Goal: Participate in discussion: Engage in conversation with other users on a specific topic

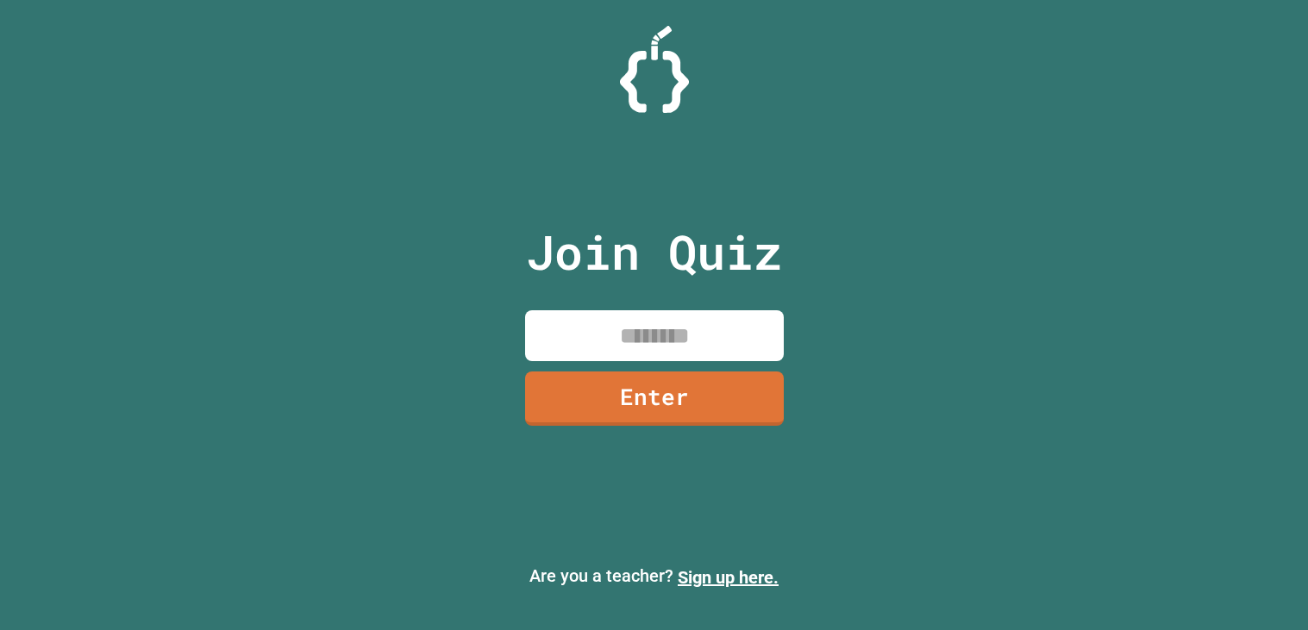
click at [658, 310] on input at bounding box center [654, 335] width 259 height 51
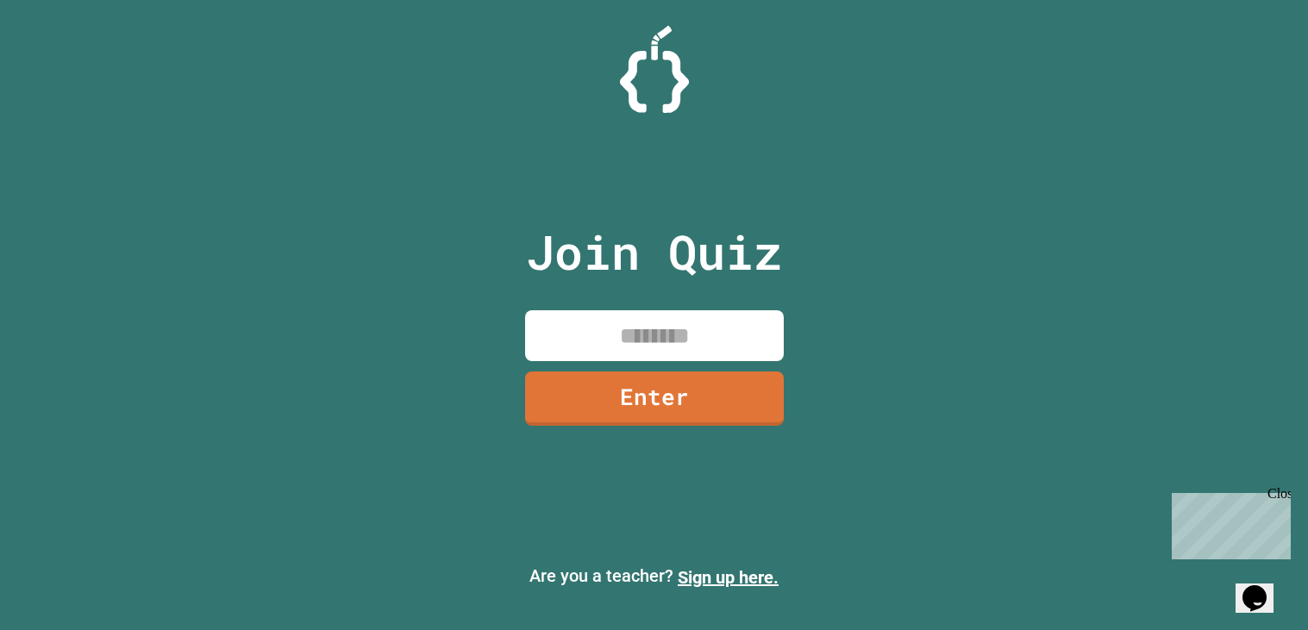
type input "*"
type input "********"
click at [745, 398] on link "Enter" at bounding box center [654, 396] width 259 height 57
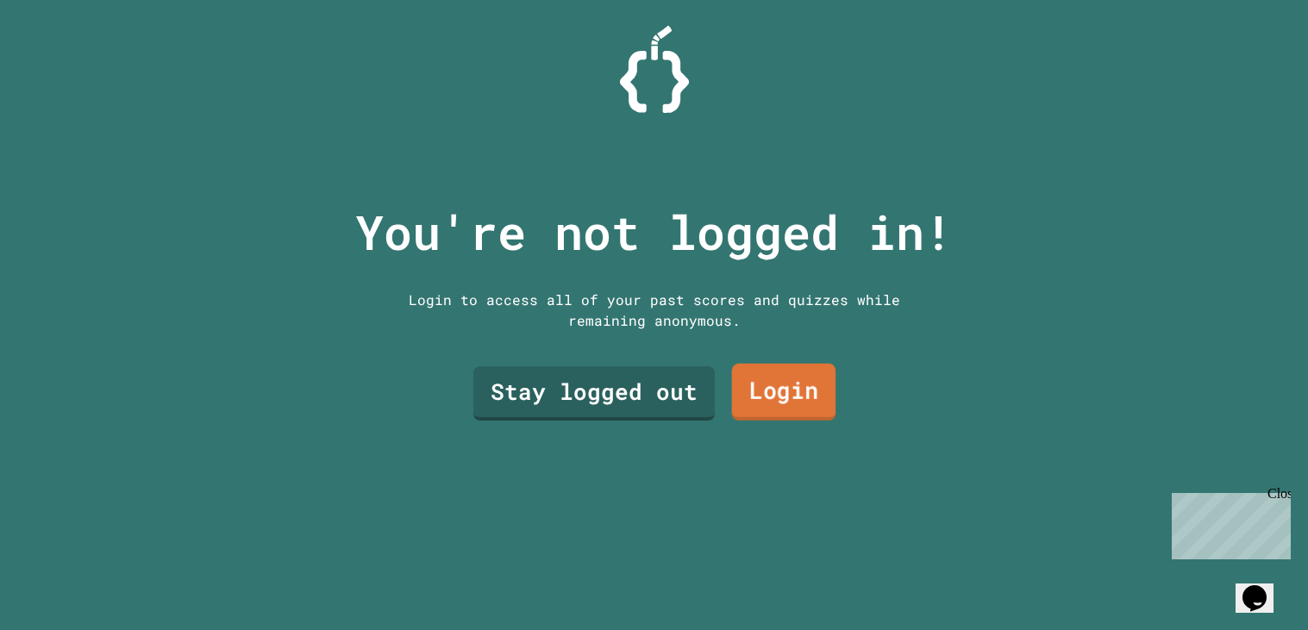
click at [630, 397] on link "Stay logged out" at bounding box center [593, 393] width 241 height 54
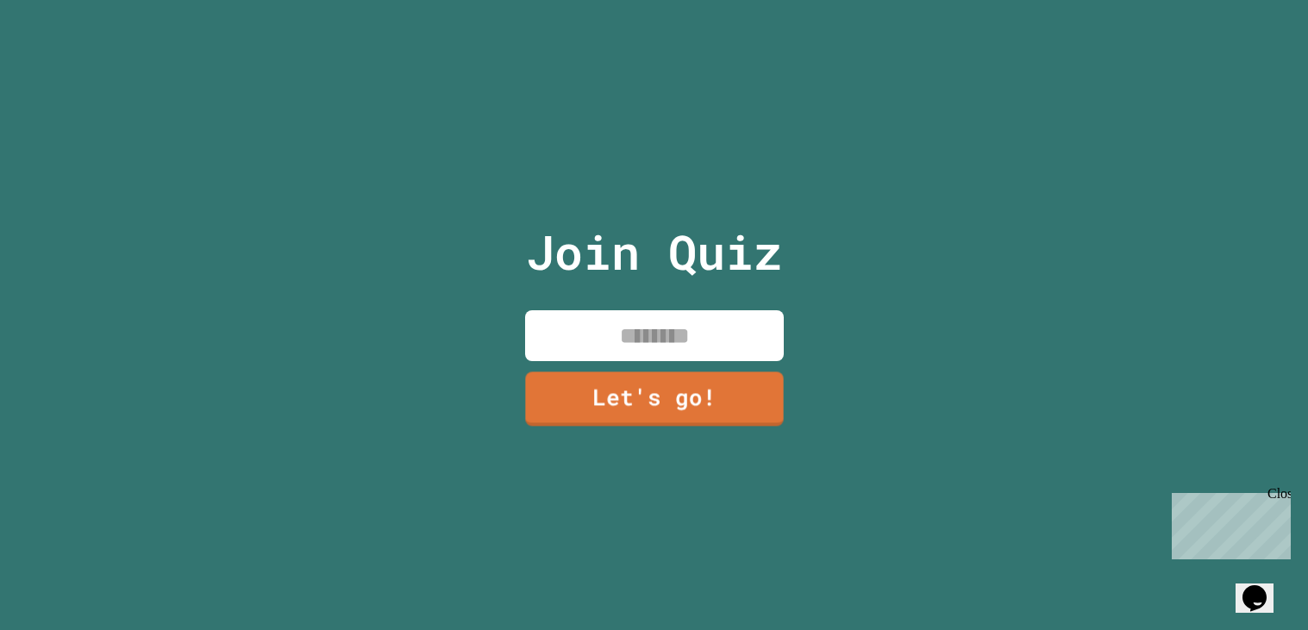
click at [655, 324] on input at bounding box center [654, 335] width 259 height 51
type input "*****"
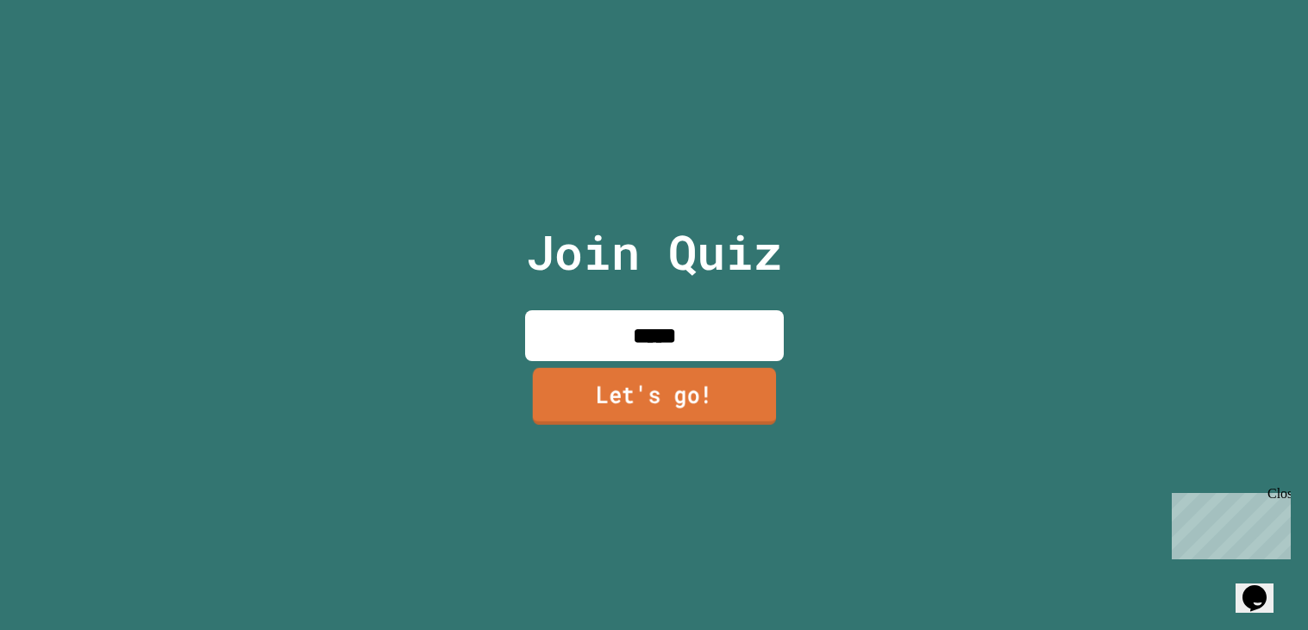
click at [629, 425] on div "Join Quiz ***** Let's go!" at bounding box center [654, 315] width 291 height 630
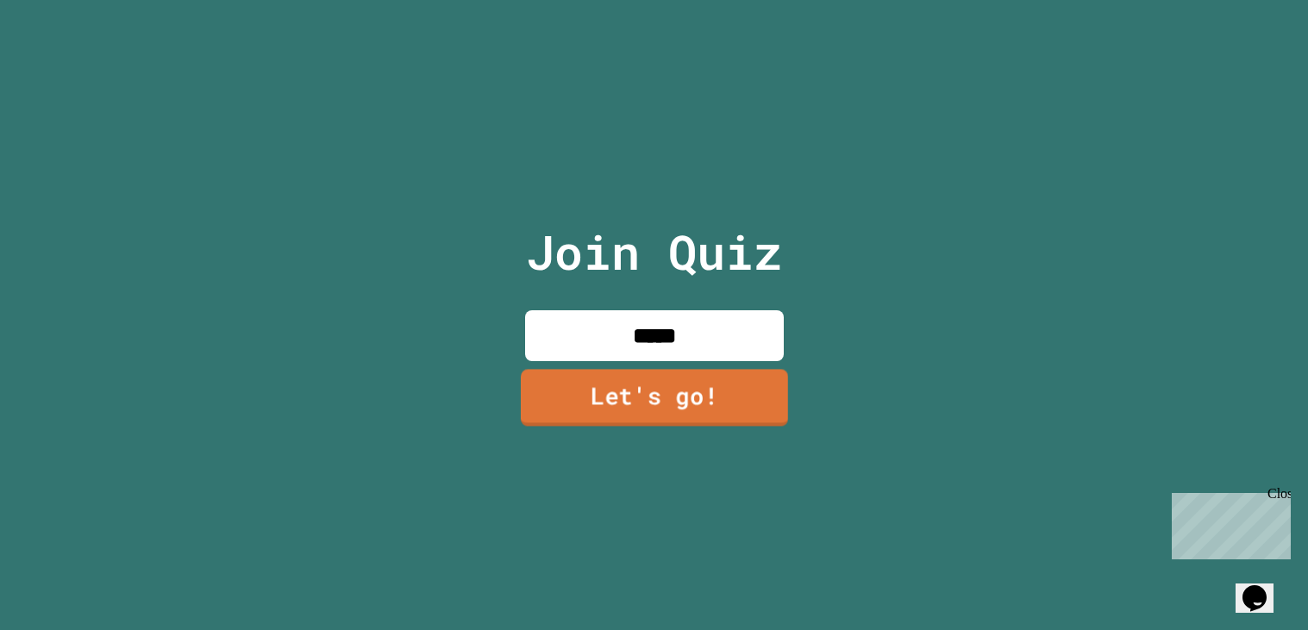
click at [631, 408] on link "Let's go!" at bounding box center [653, 397] width 267 height 57
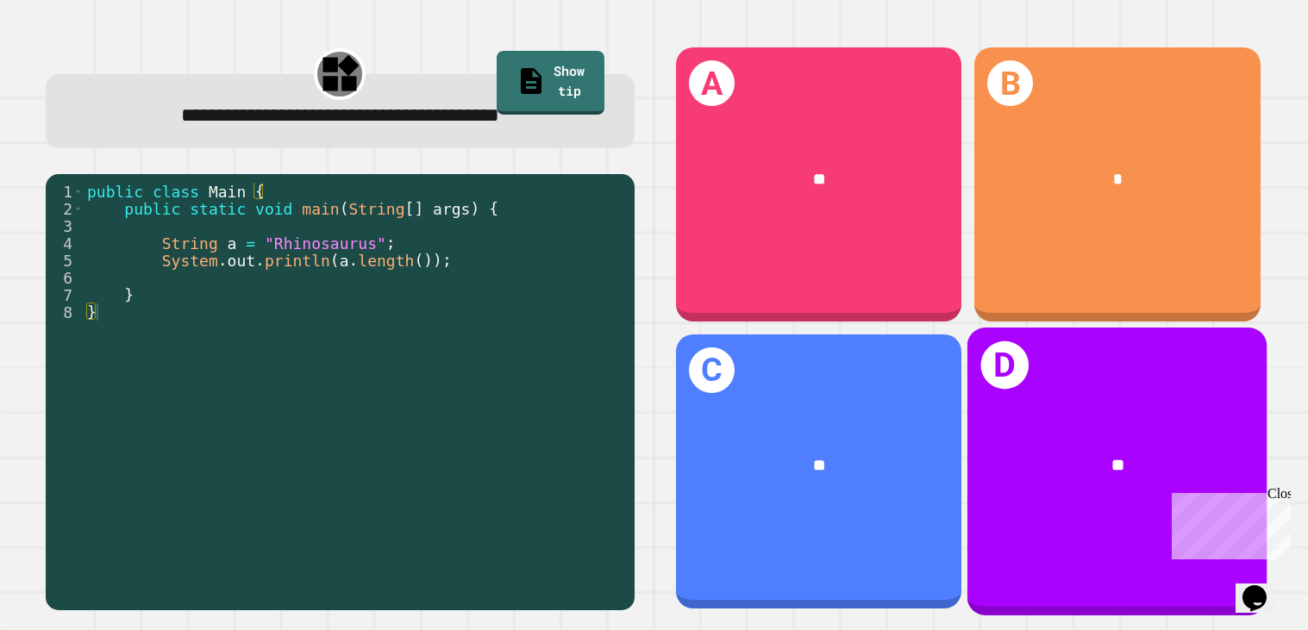
click at [1150, 473] on div "**" at bounding box center [1118, 467] width 233 height 26
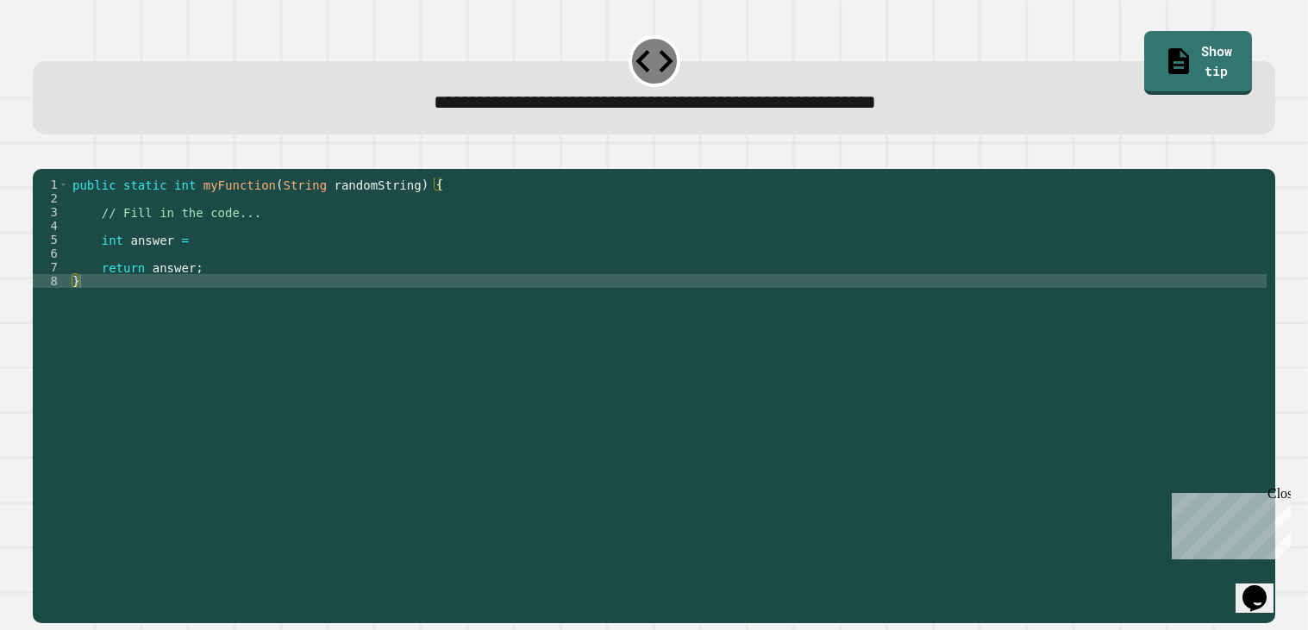
click at [737, 297] on div "public static int myFunction ( String randomString ) { // Fill in the code... i…" at bounding box center [667, 392] width 1197 height 428
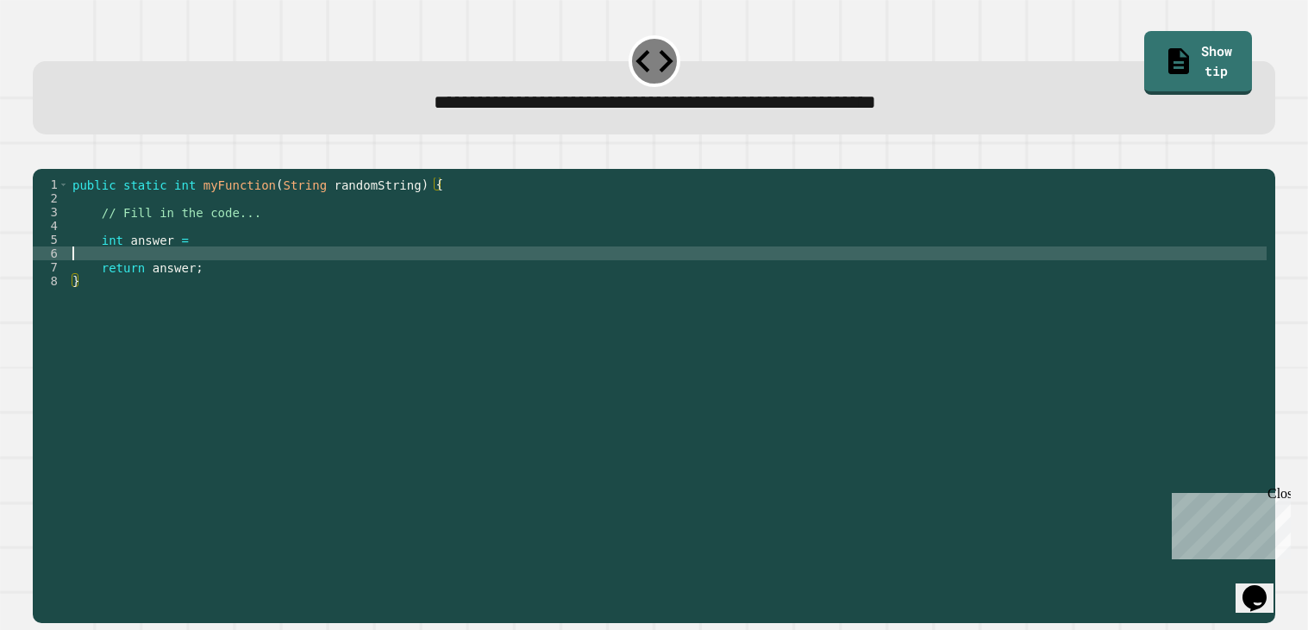
click at [731, 273] on div "public static int myFunction ( String randomString ) { // Fill in the code... i…" at bounding box center [667, 392] width 1197 height 428
type textarea "******"
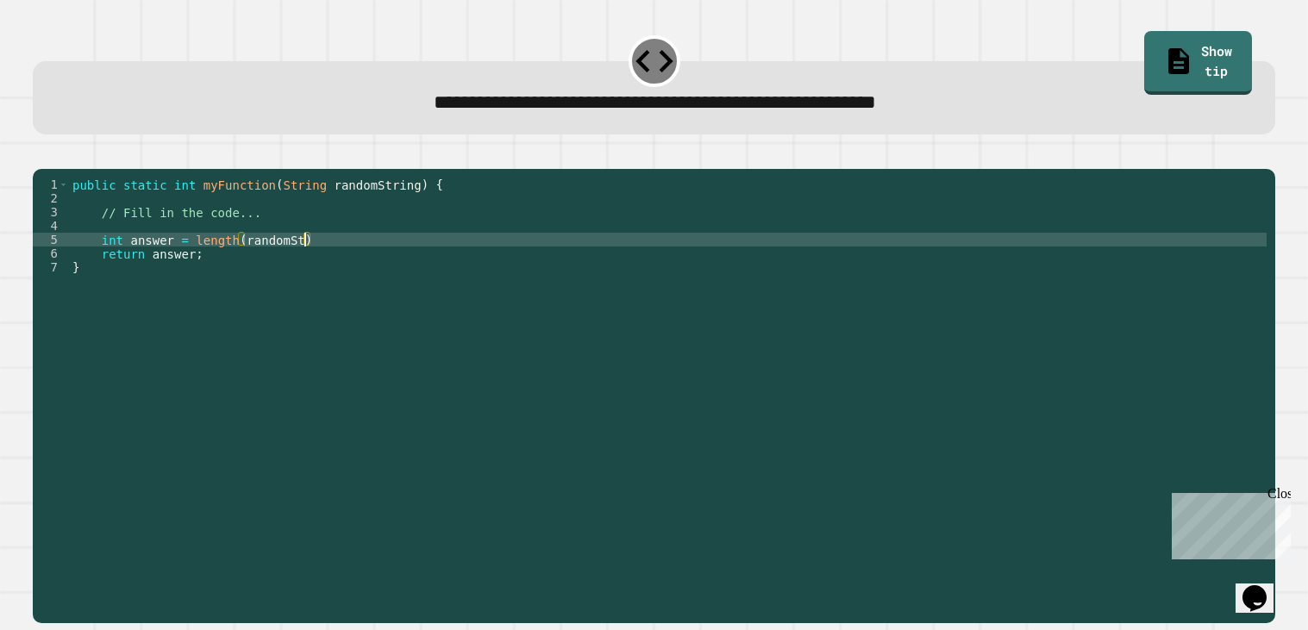
scroll to position [0, 18]
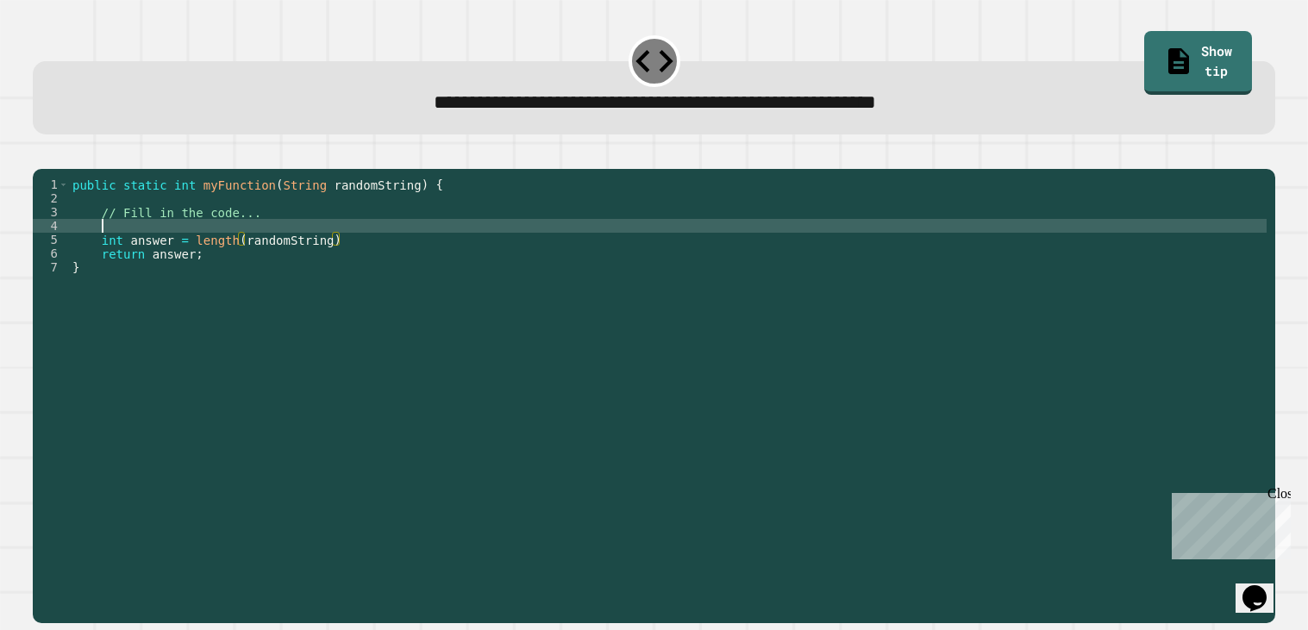
click at [471, 249] on div "public static int myFunction ( String randomString ) { // Fill in the code... i…" at bounding box center [667, 392] width 1197 height 428
click at [470, 264] on div "public static int myFunction ( String randomString ) { // Fill in the code... i…" at bounding box center [667, 392] width 1197 height 428
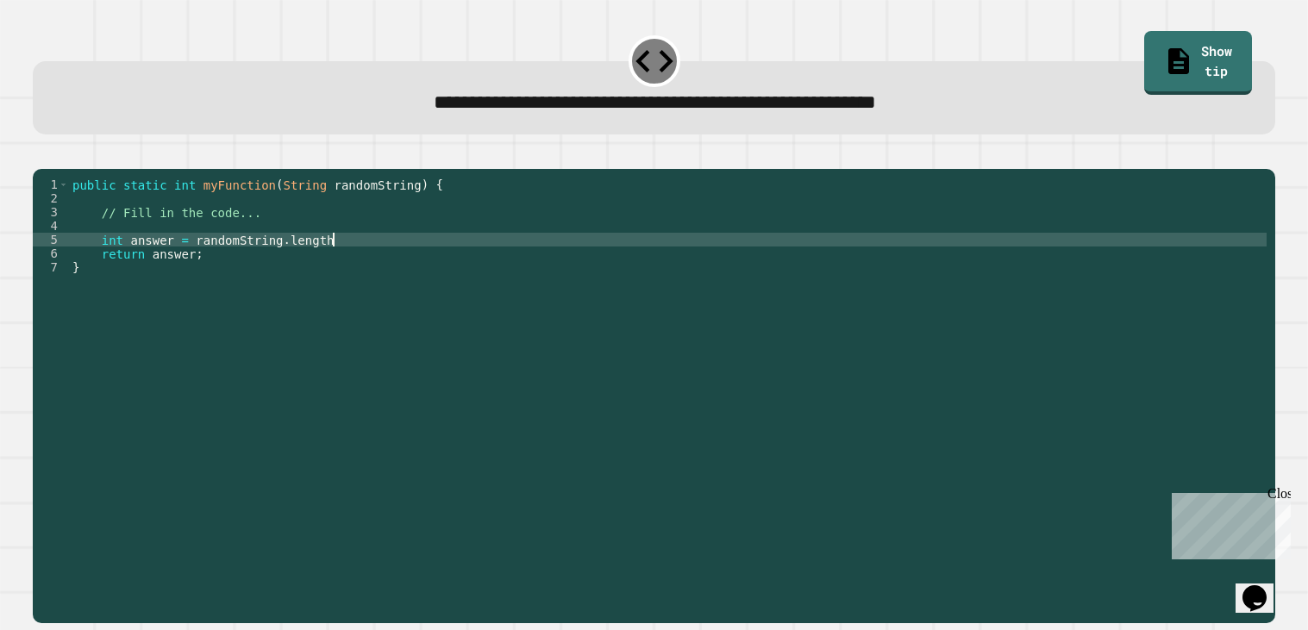
scroll to position [0, 16]
type textarea "**********"
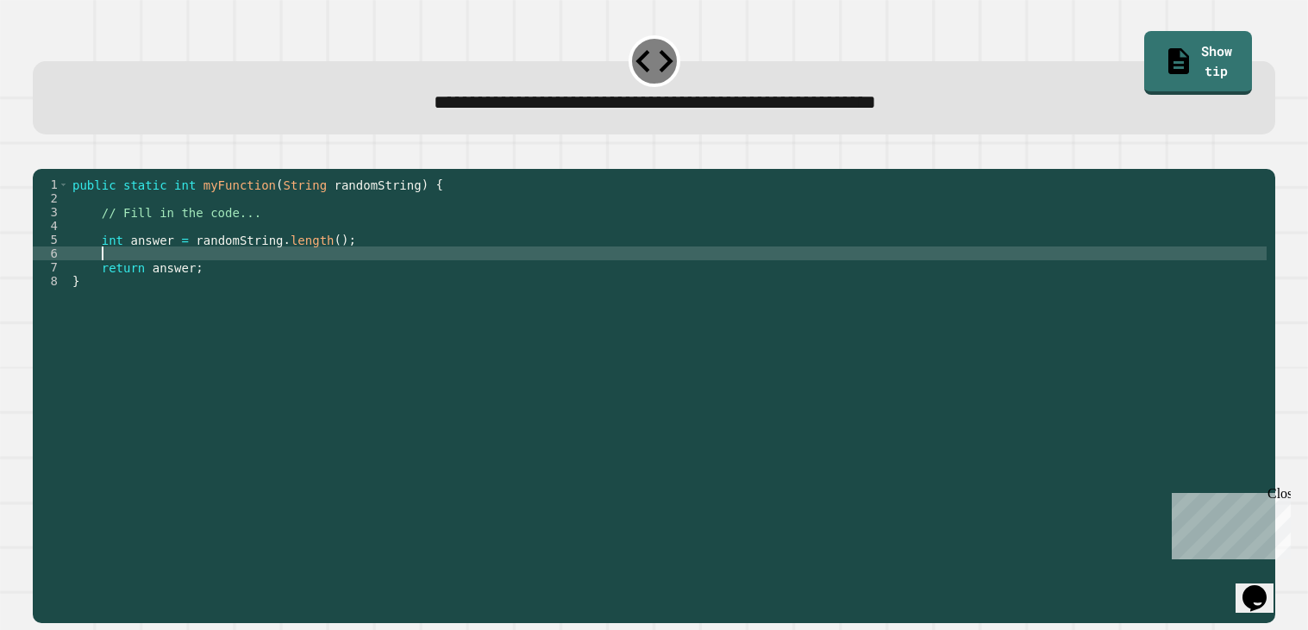
scroll to position [0, 0]
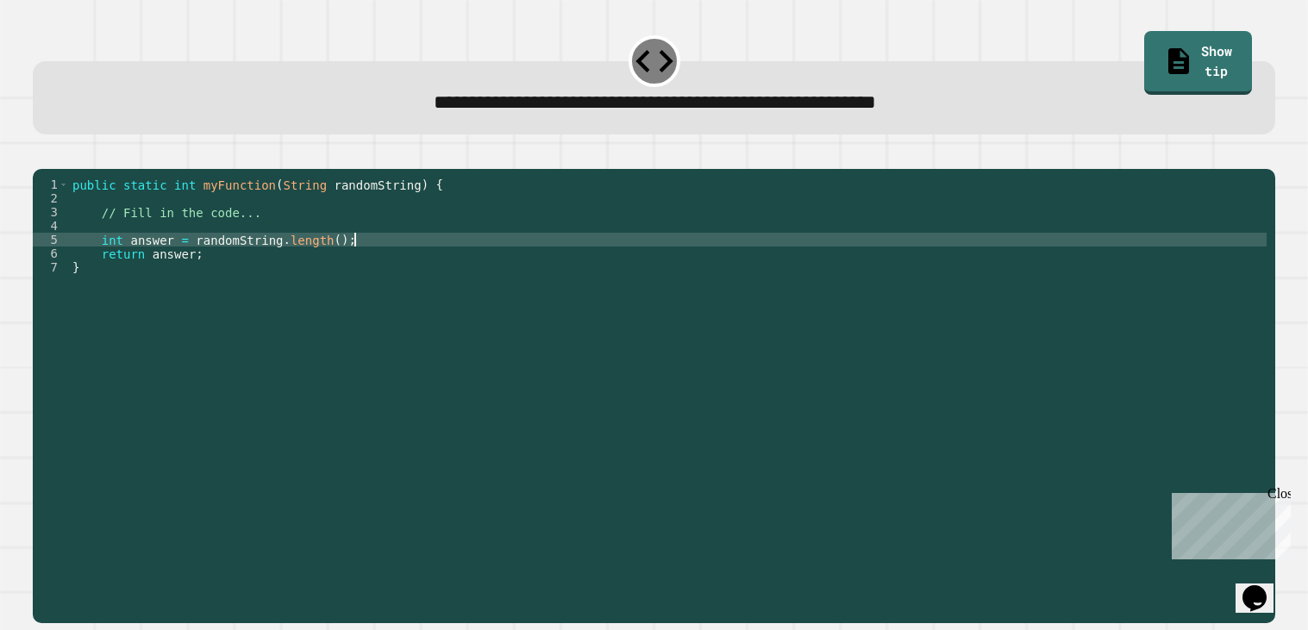
type textarea "**********"
click at [41, 154] on button "button" at bounding box center [41, 154] width 0 height 0
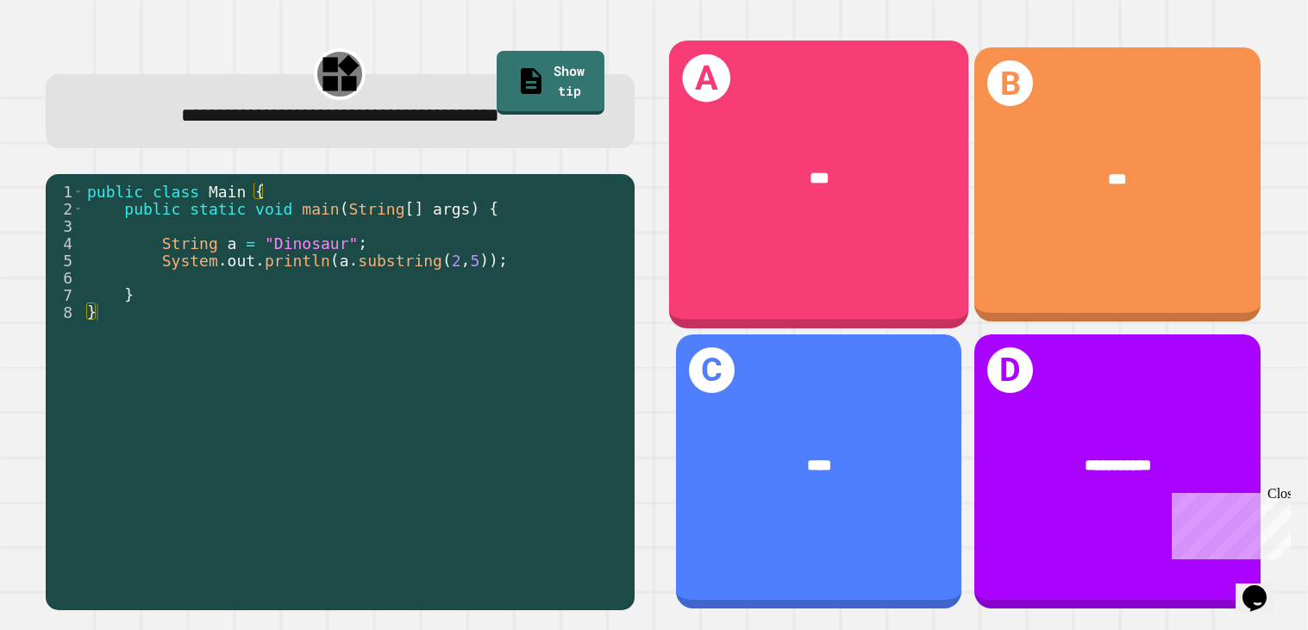
click at [784, 145] on div "***" at bounding box center [818, 180] width 300 height 93
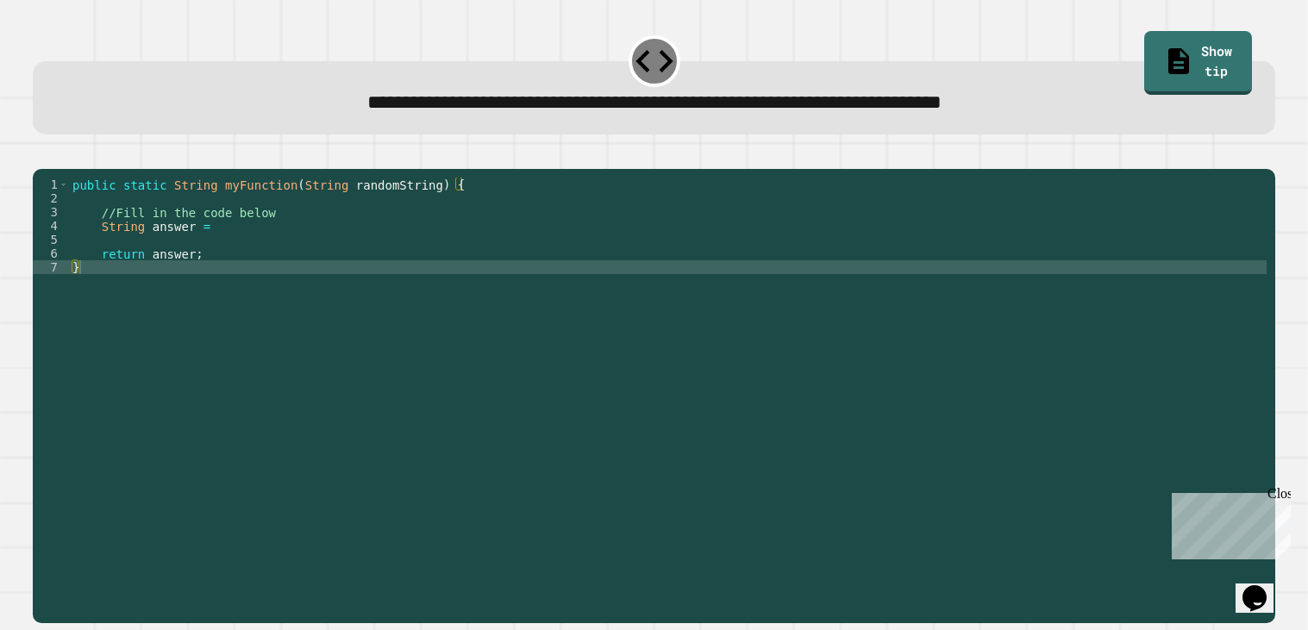
click at [309, 249] on div "public static String myFunction ( String randomString ) { //Fill in the code be…" at bounding box center [667, 392] width 1197 height 428
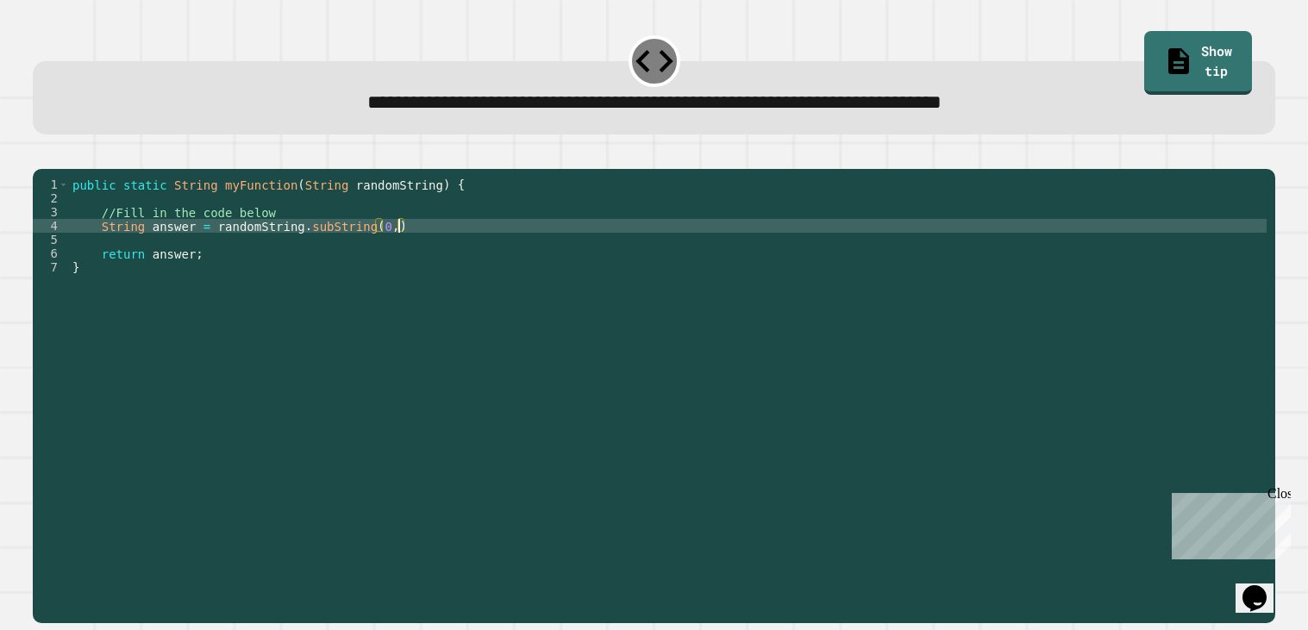
scroll to position [0, 22]
click at [58, 163] on icon "button" at bounding box center [52, 165] width 9 height 12
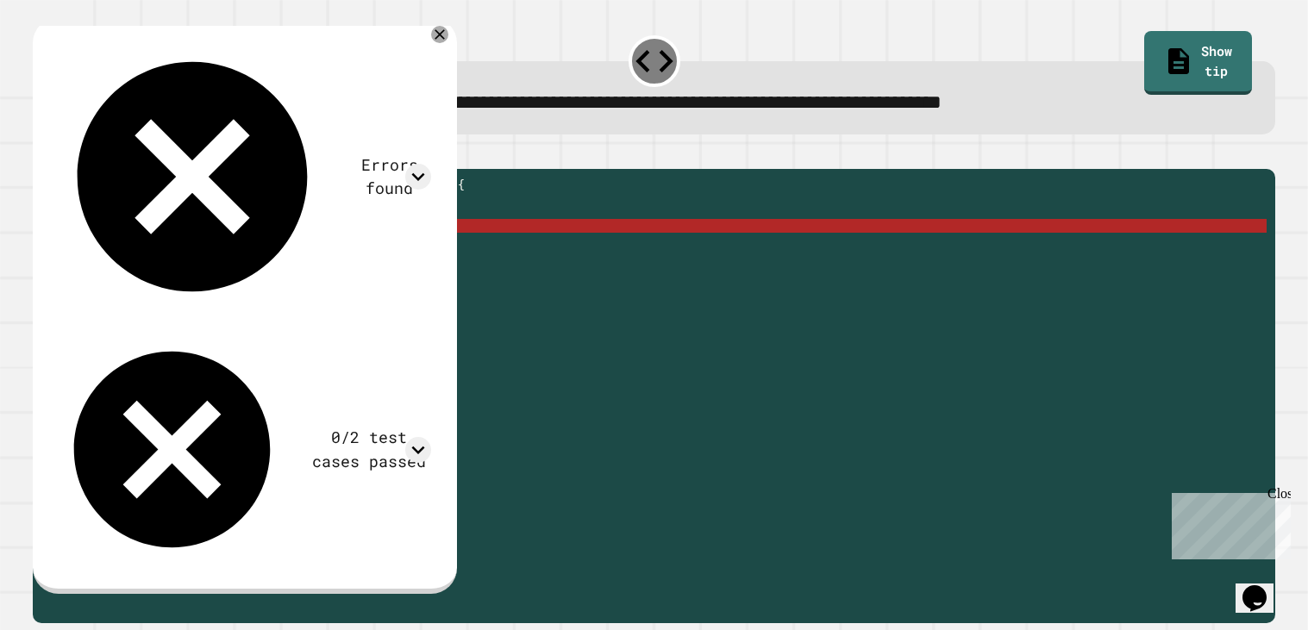
click at [430, 253] on div "public static String myFunction ( String randomString ) { //Fill in the code be…" at bounding box center [667, 392] width 1197 height 428
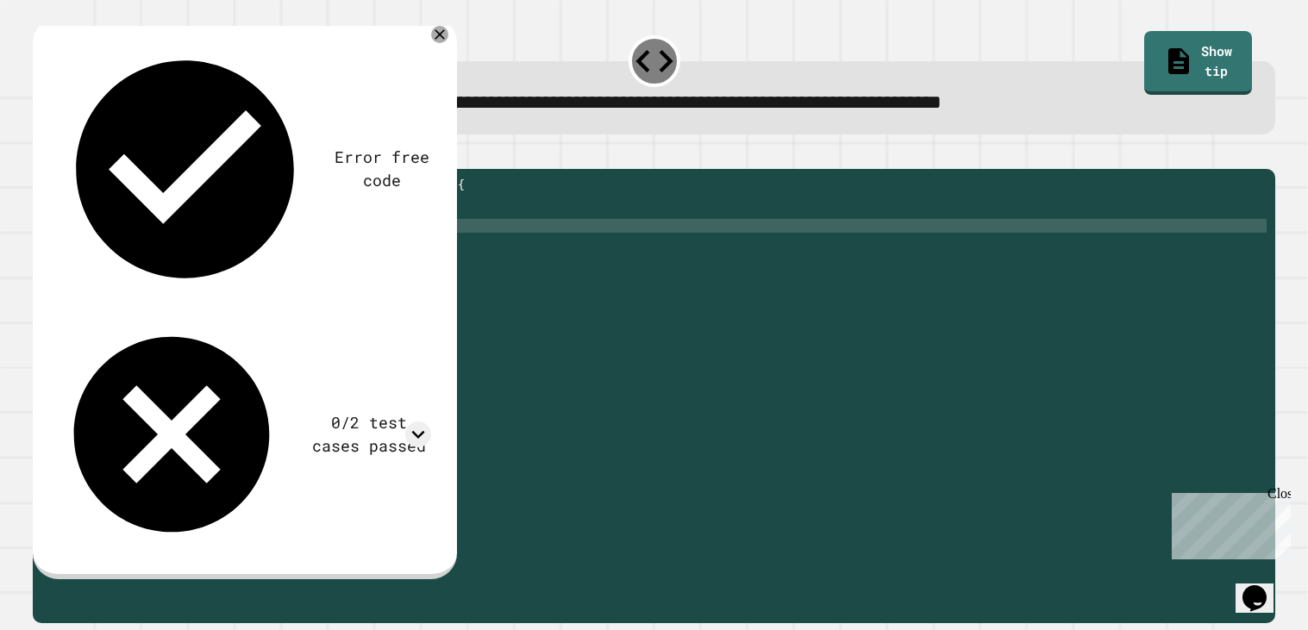
click at [57, 162] on icon "button" at bounding box center [52, 165] width 9 height 12
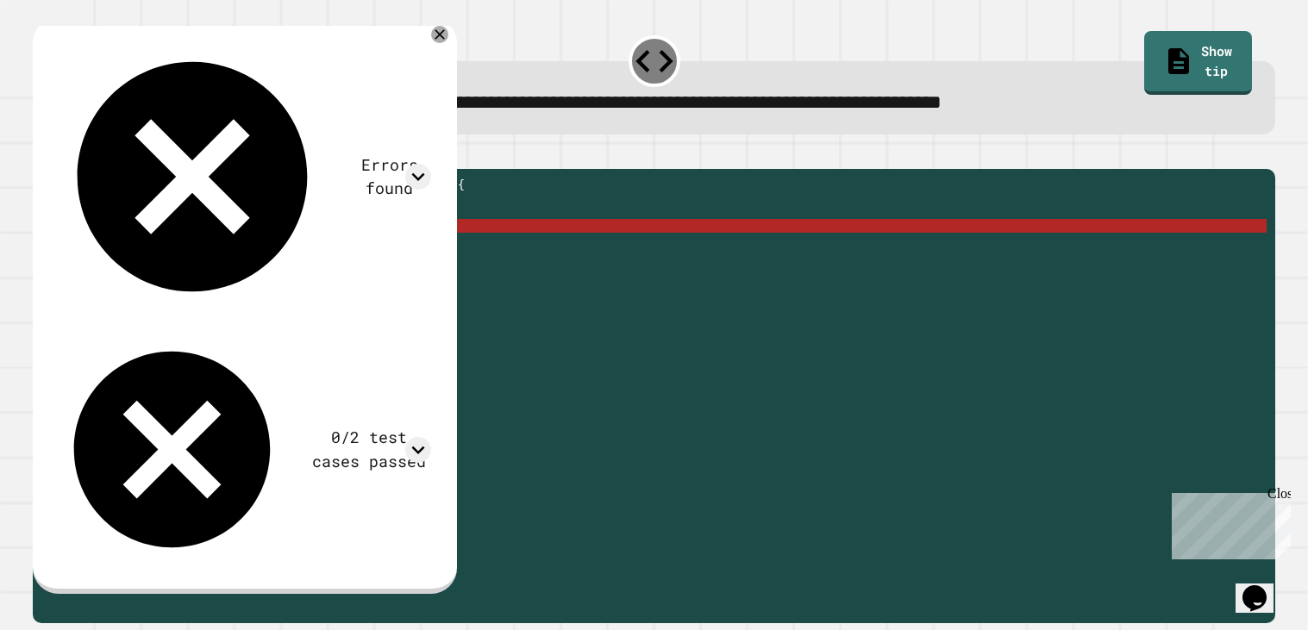
click at [430, 255] on div "public static String myFunction ( String randomString ) { //Fill in the code be…" at bounding box center [667, 392] width 1197 height 428
click at [343, 252] on div "public static String myFunction ( String randomString ) { //Fill in the code be…" at bounding box center [667, 392] width 1197 height 428
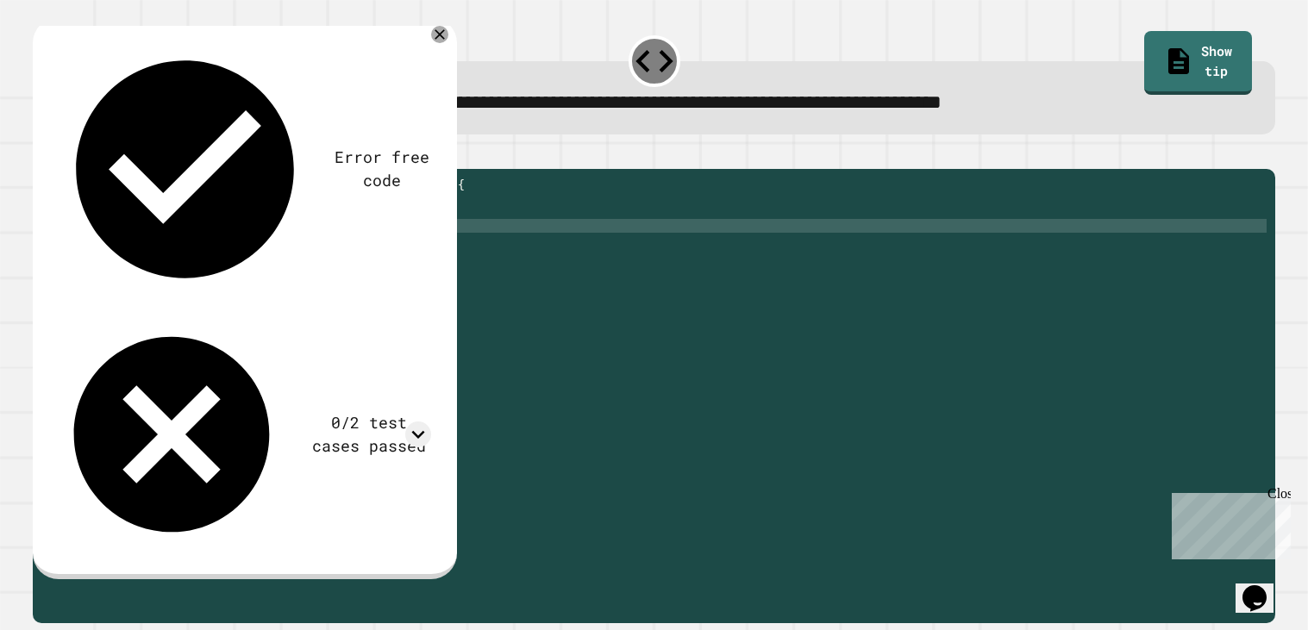
scroll to position [0, 19]
type textarea "**********"
click at [41, 154] on icon "button" at bounding box center [41, 154] width 0 height 0
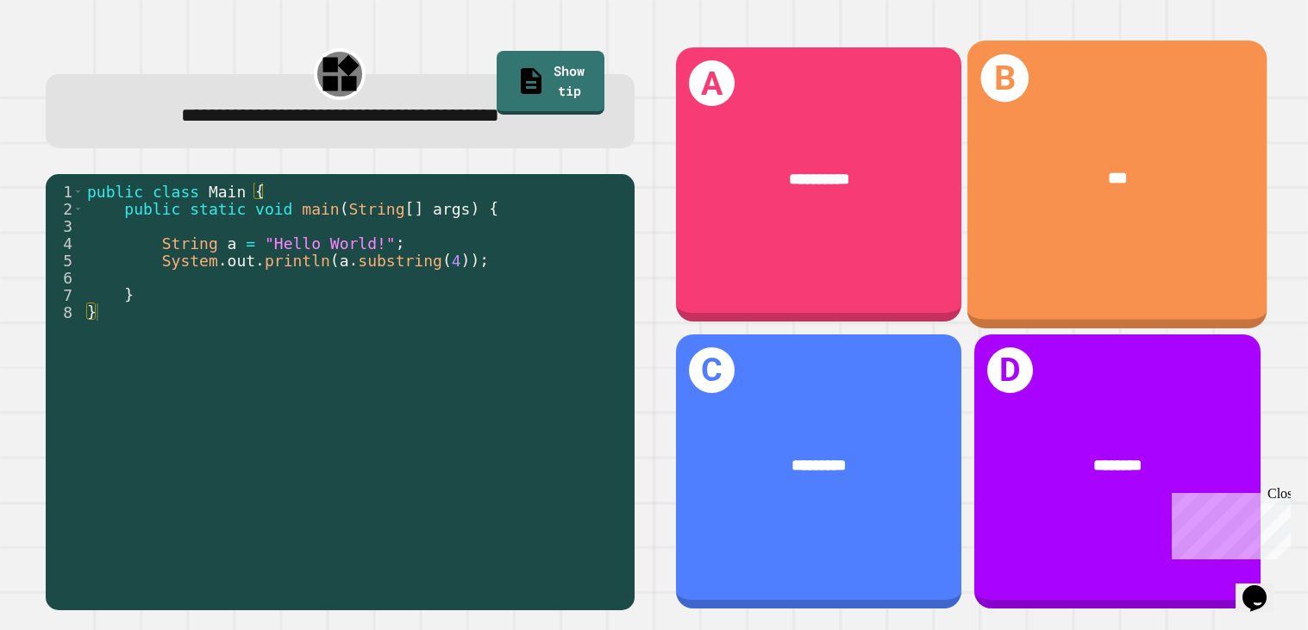
click at [1117, 209] on div "***" at bounding box center [1117, 180] width 300 height 93
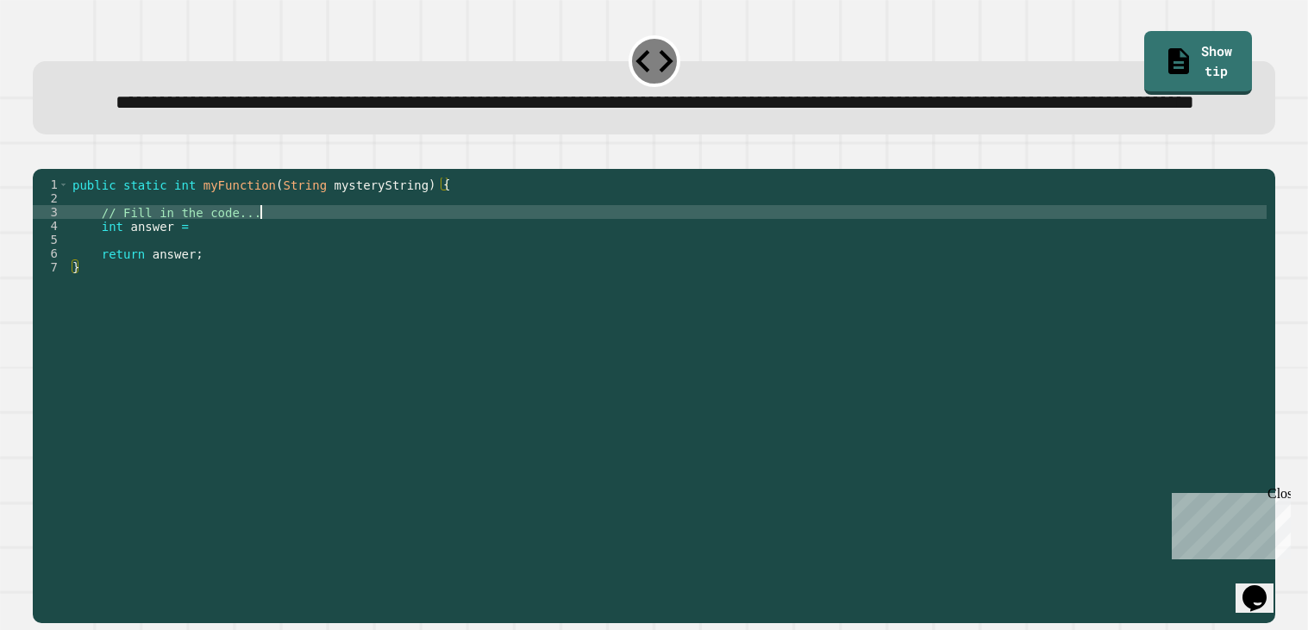
click at [620, 273] on div "public static int myFunction ( String mysteryString ) { // Fill in the code... …" at bounding box center [667, 378] width 1197 height 400
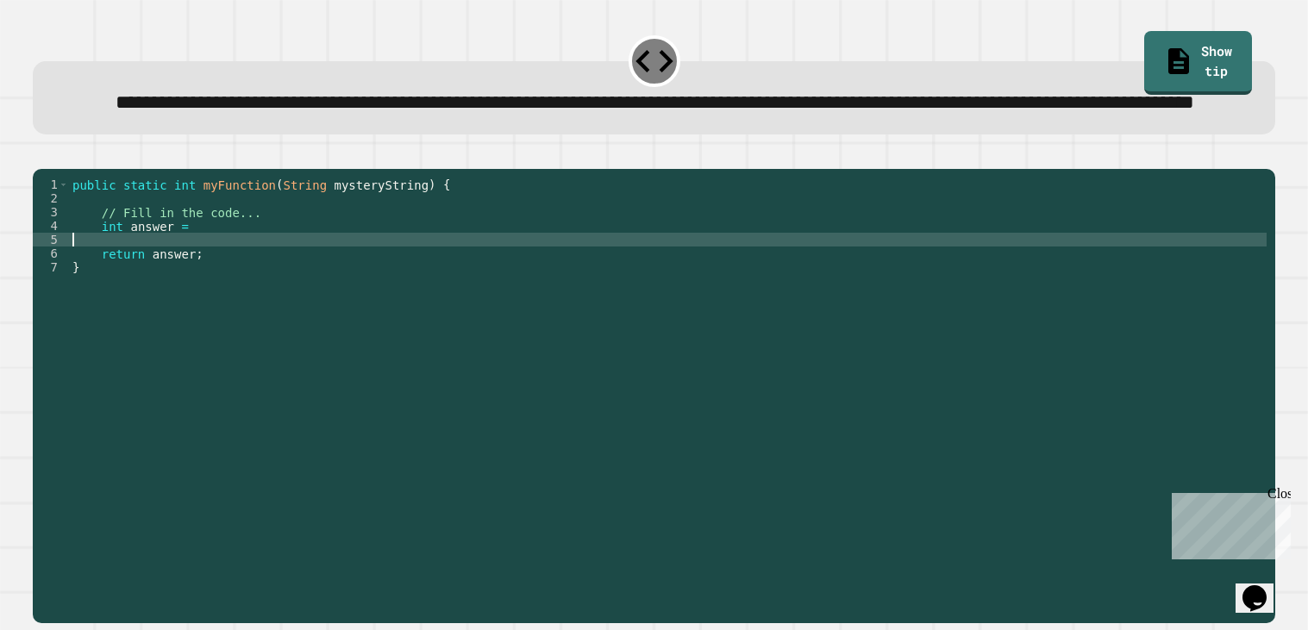
click at [616, 293] on div "public static int myFunction ( String mysteryString ) { // Fill in the code... …" at bounding box center [667, 378] width 1197 height 400
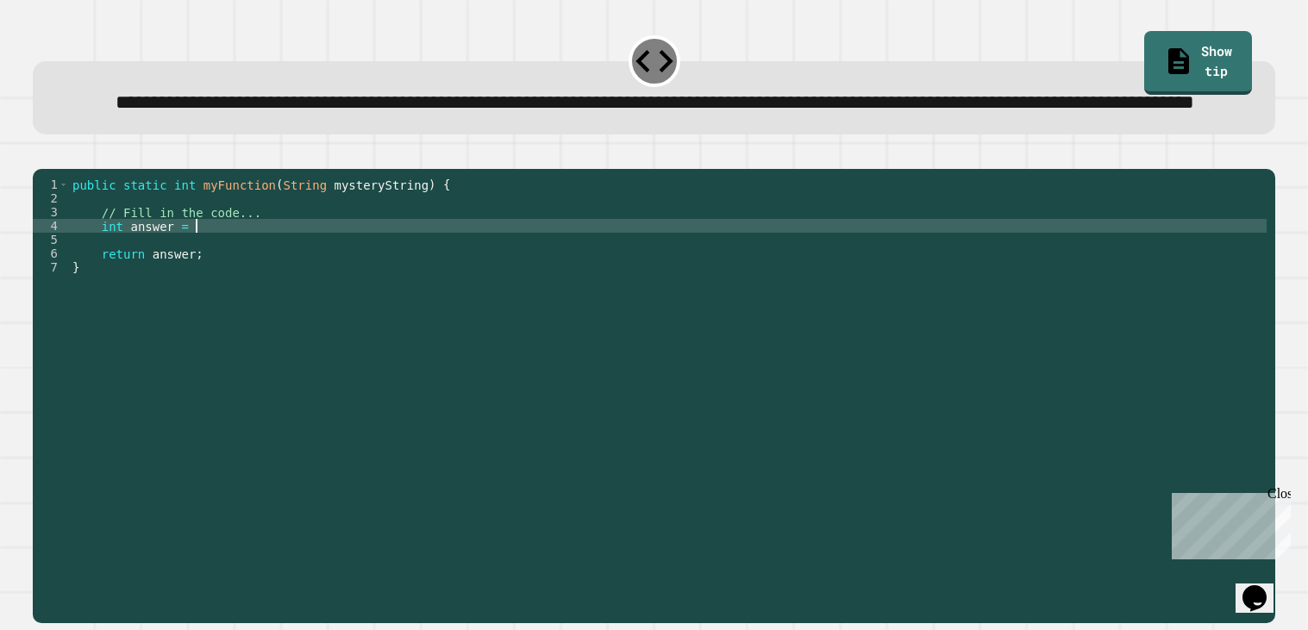
click at [616, 278] on div "public static int myFunction ( String mysteryString ) { // Fill in the code... …" at bounding box center [667, 378] width 1197 height 400
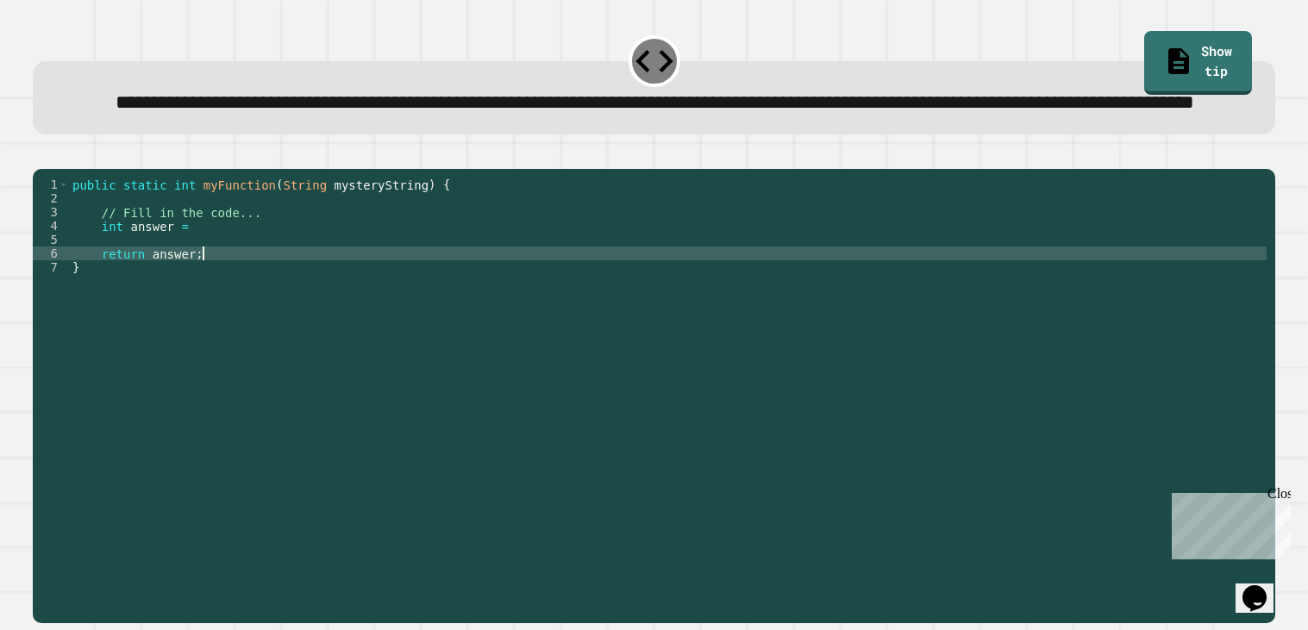
click at [816, 309] on div "public static int myFunction ( String mysteryString ) { // Fill in the code... …" at bounding box center [667, 378] width 1197 height 400
click at [779, 290] on div "public static int myFunction ( String mysteryString ) { // Fill in the code... …" at bounding box center [667, 378] width 1197 height 400
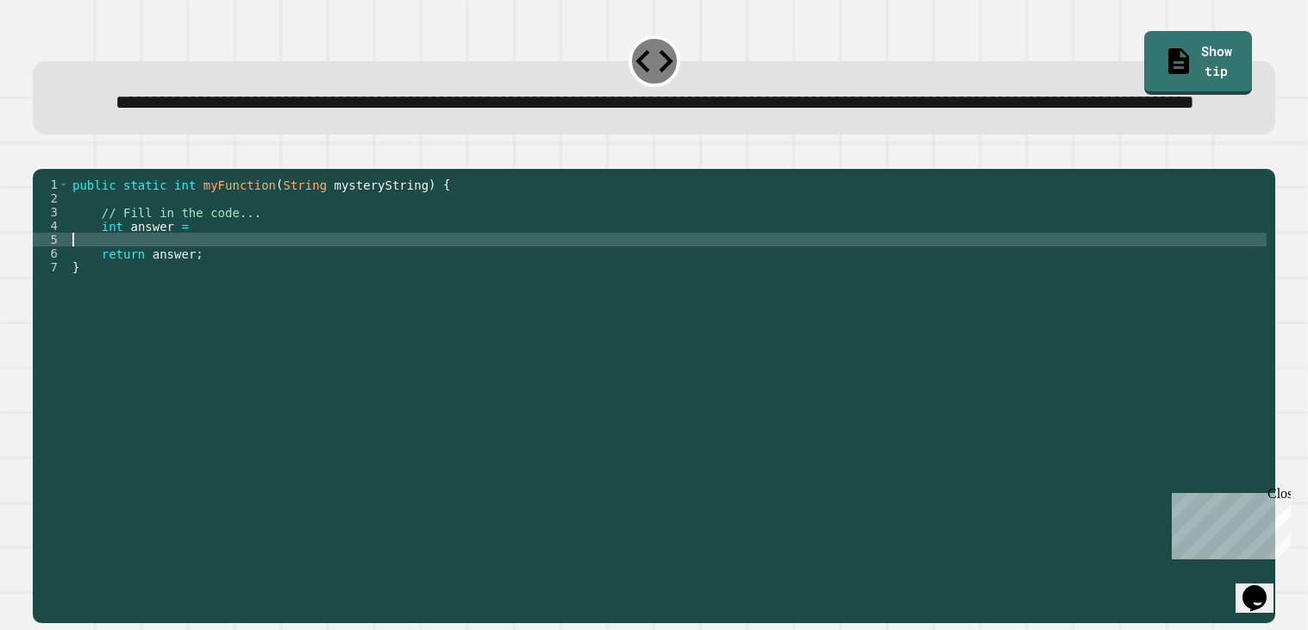
click at [711, 276] on div "public static int myFunction ( String mysteryString ) { // Fill in the code... …" at bounding box center [667, 378] width 1197 height 400
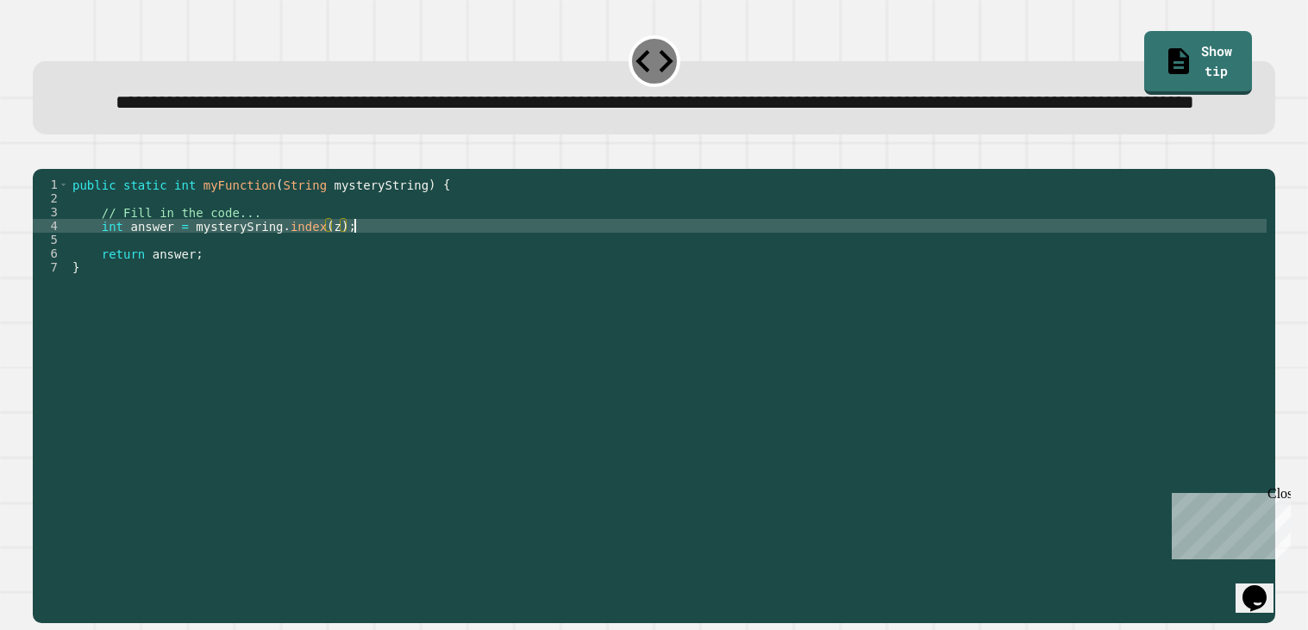
scroll to position [0, 18]
click at [41, 154] on icon "button" at bounding box center [41, 154] width 0 height 0
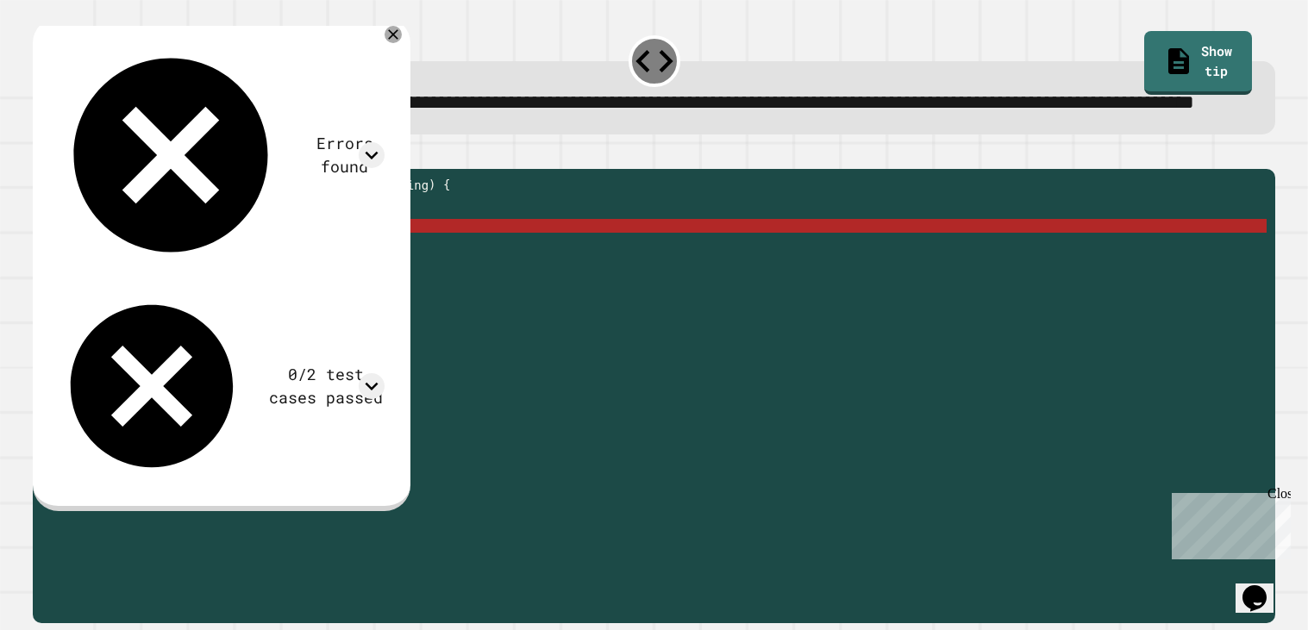
click at [445, 267] on div "public static int myFunction ( String mysteryString ) { // Fill in the code... …" at bounding box center [667, 378] width 1197 height 400
click at [445, 280] on div "public static int myFunction ( String mysteryString ) { // Fill in the code... …" at bounding box center [667, 378] width 1197 height 400
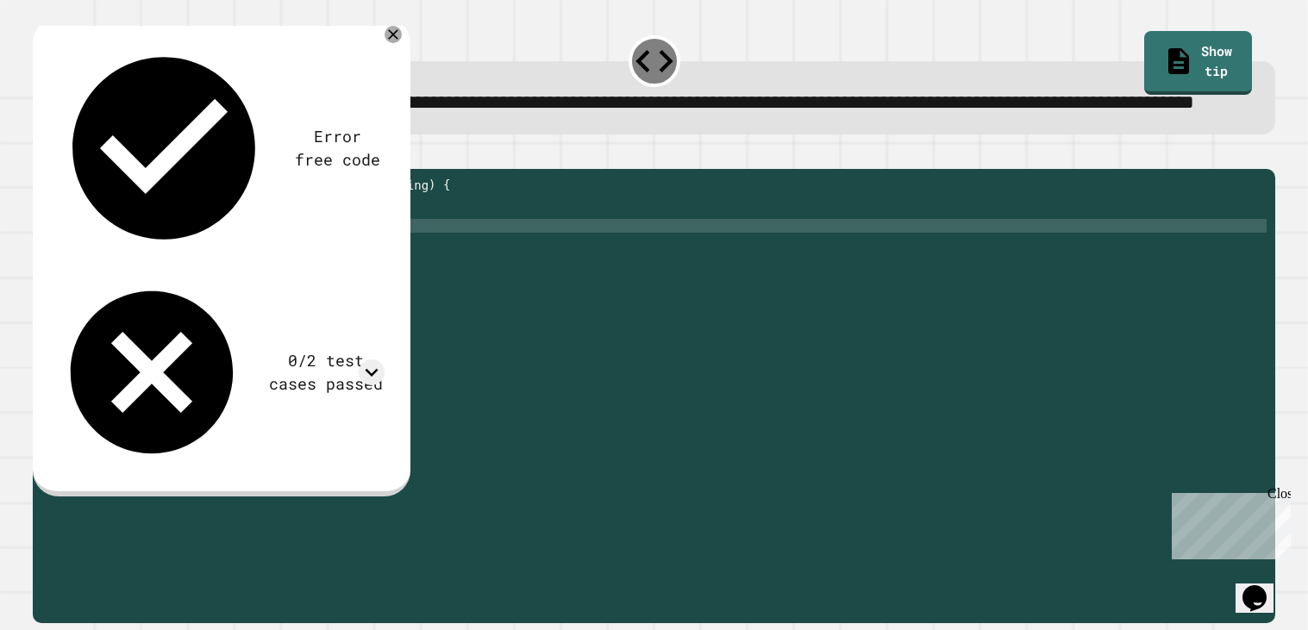
scroll to position [0, 16]
click at [1174, 69] on link "Show tip" at bounding box center [1197, 62] width 109 height 66
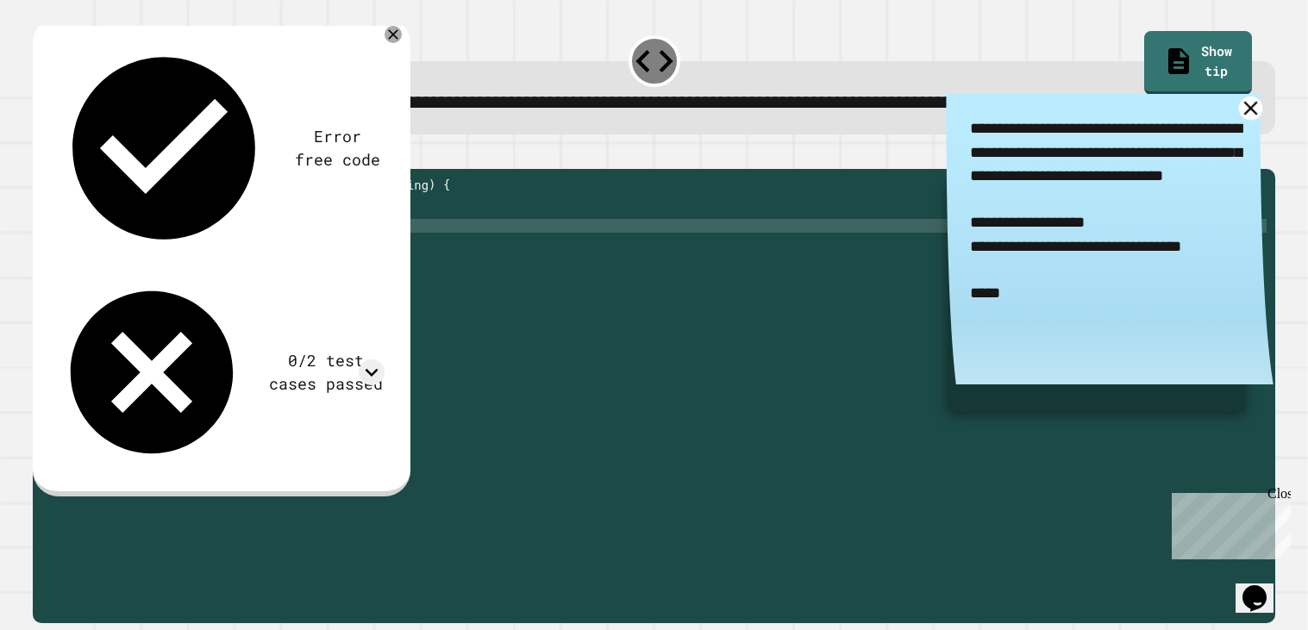
click at [1250, 120] on icon at bounding box center [1249, 108] width 23 height 23
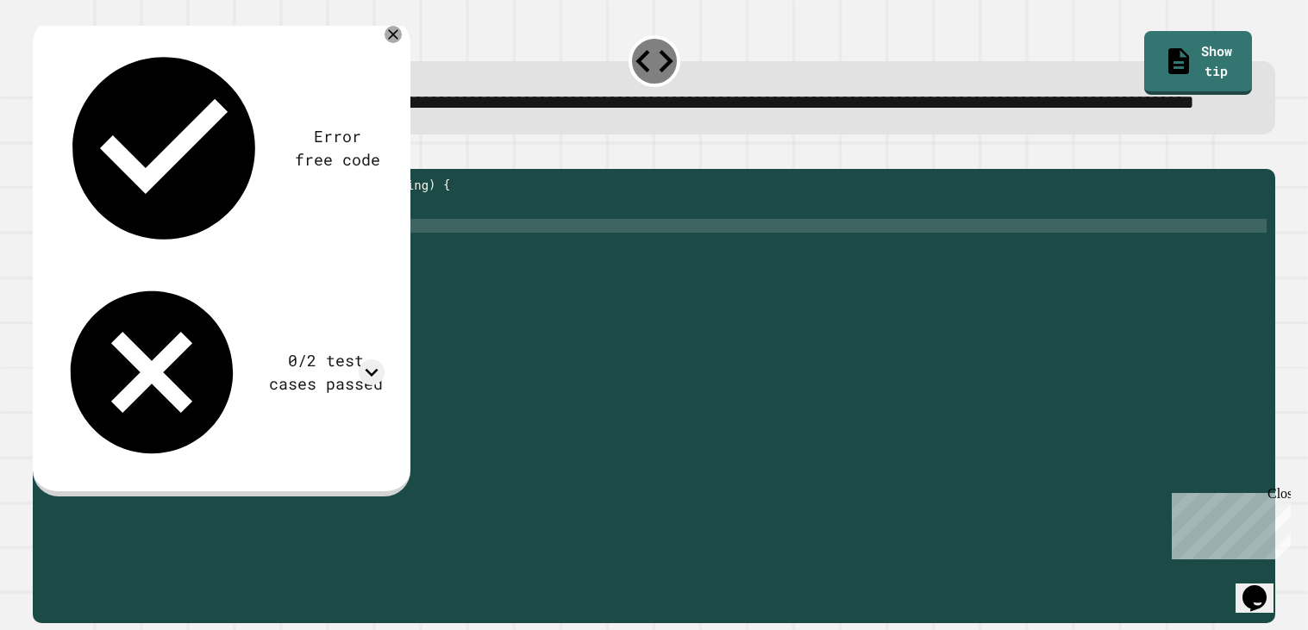
click at [322, 279] on div "public static int myFunction ( String mysteryString ) { // Fill in the code... …" at bounding box center [667, 378] width 1197 height 400
click at [28, 185] on div "**********" at bounding box center [653, 385] width 1255 height 489
click at [41, 154] on icon "button" at bounding box center [41, 154] width 0 height 0
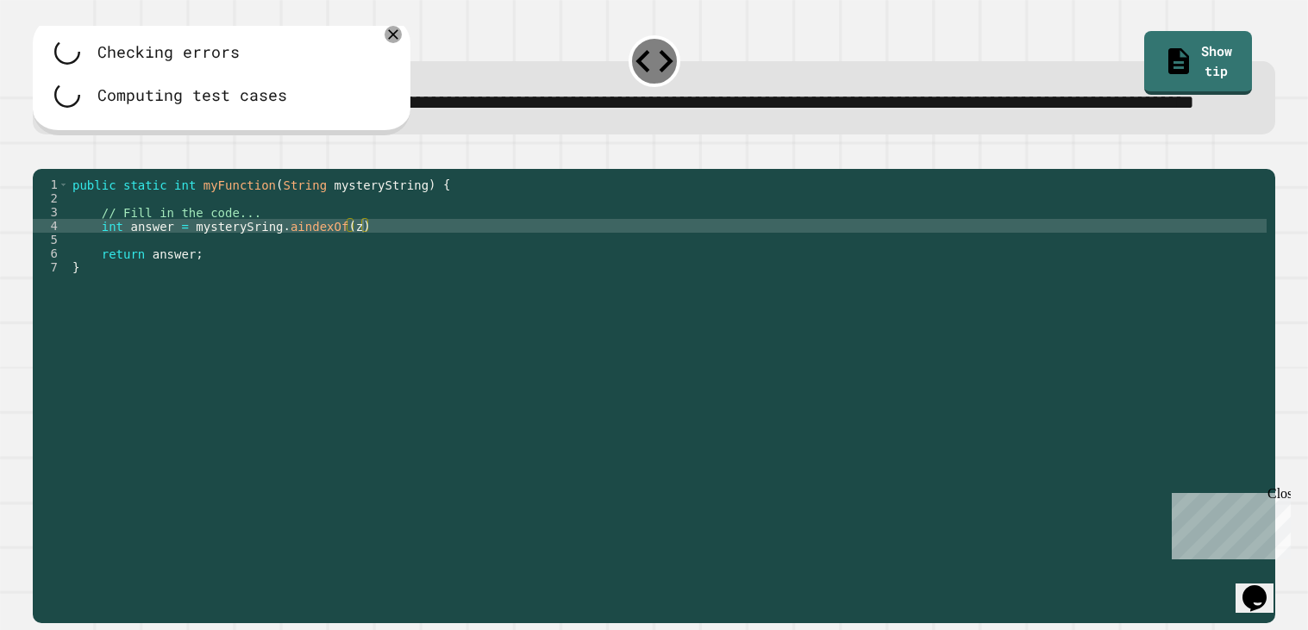
click at [290, 278] on div "public static int myFunction ( String mysteryString ) { // Fill in the code... …" at bounding box center [667, 378] width 1197 height 400
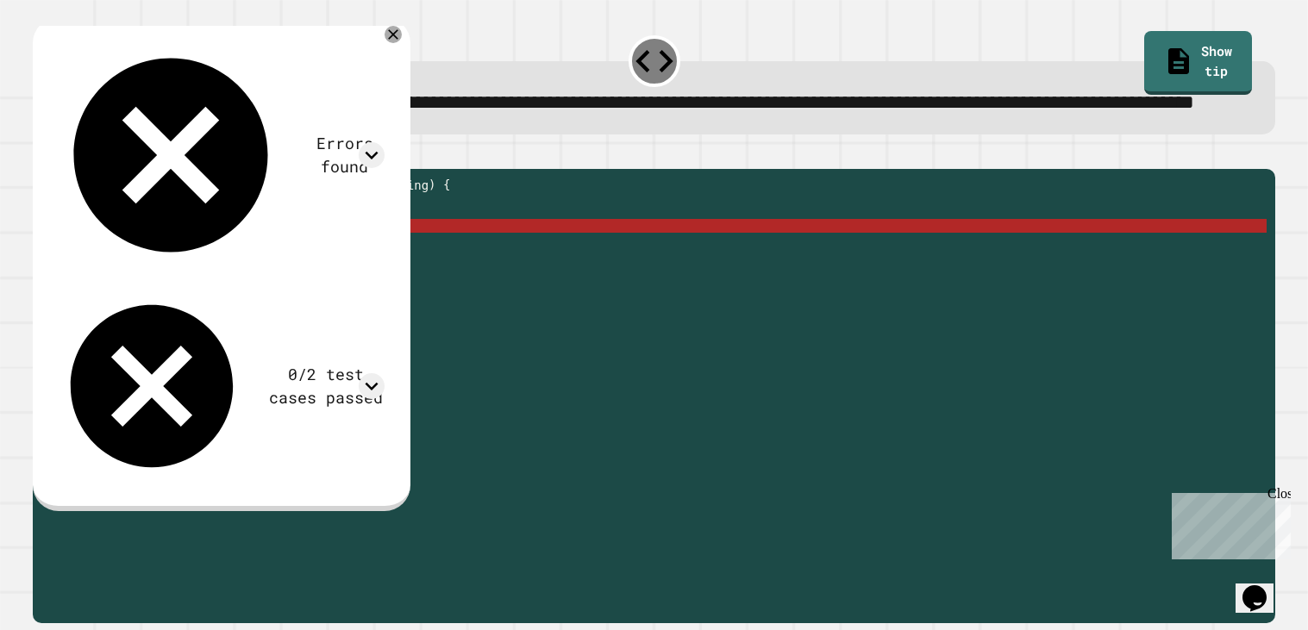
click at [1210, 72] on link "Show tip" at bounding box center [1198, 63] width 108 height 64
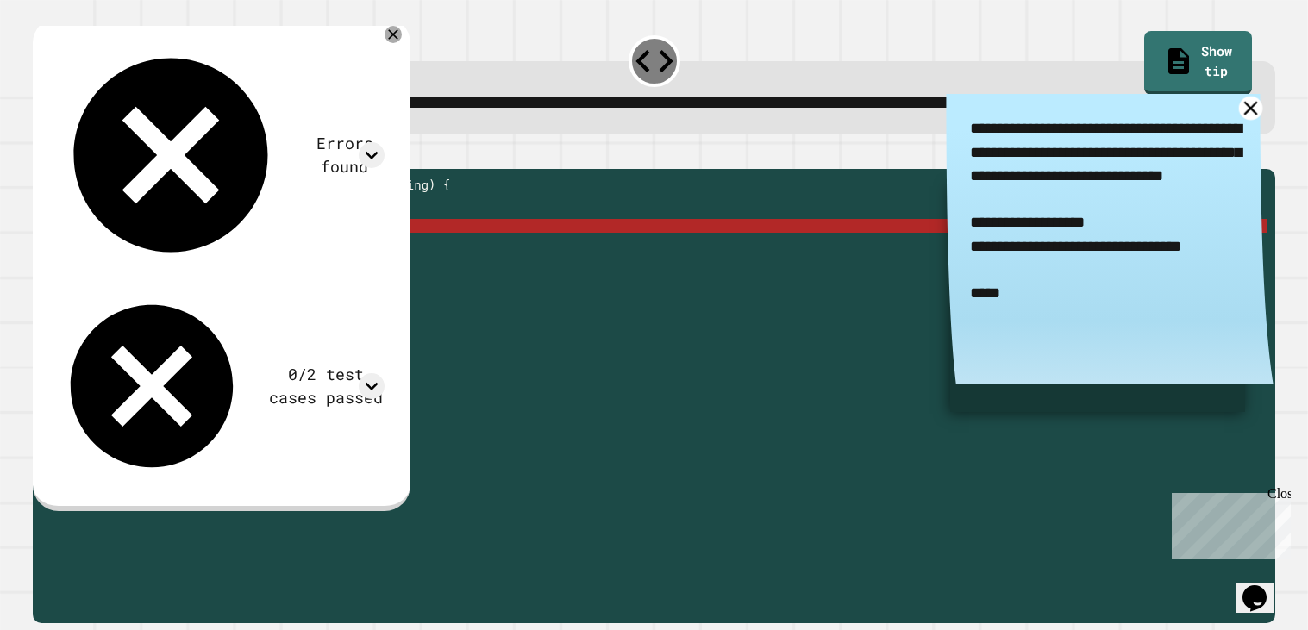
click at [1250, 120] on icon at bounding box center [1249, 108] width 23 height 23
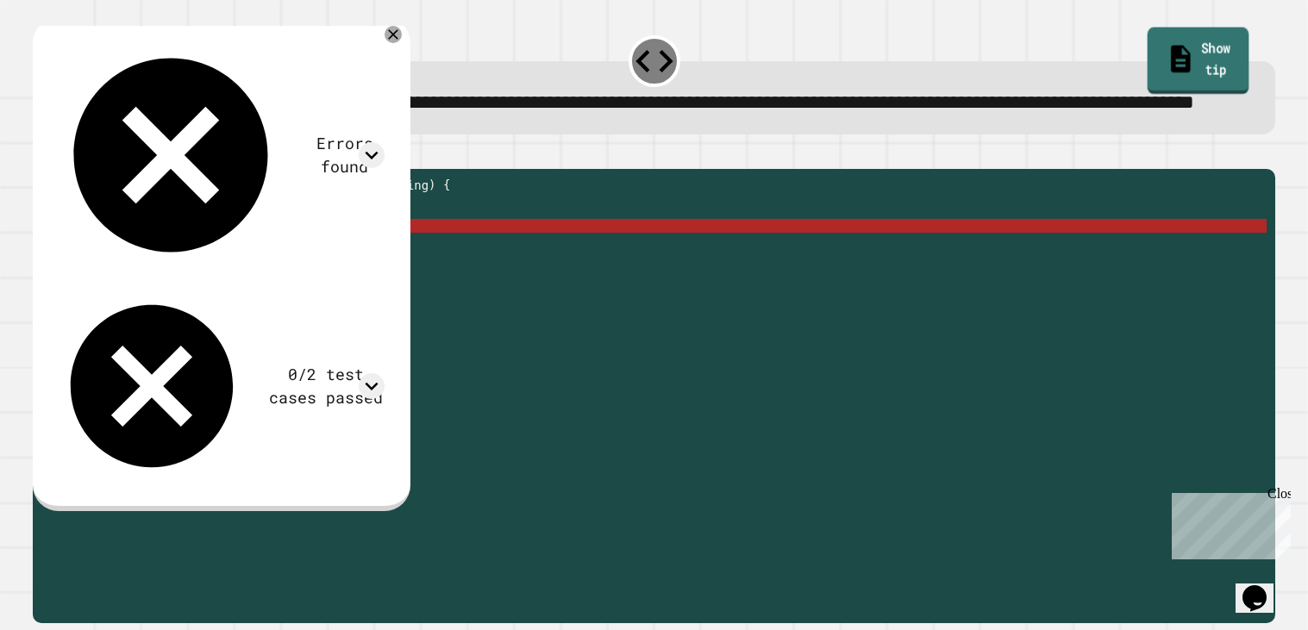
click at [1189, 58] on link "Show tip" at bounding box center [1198, 61] width 102 height 66
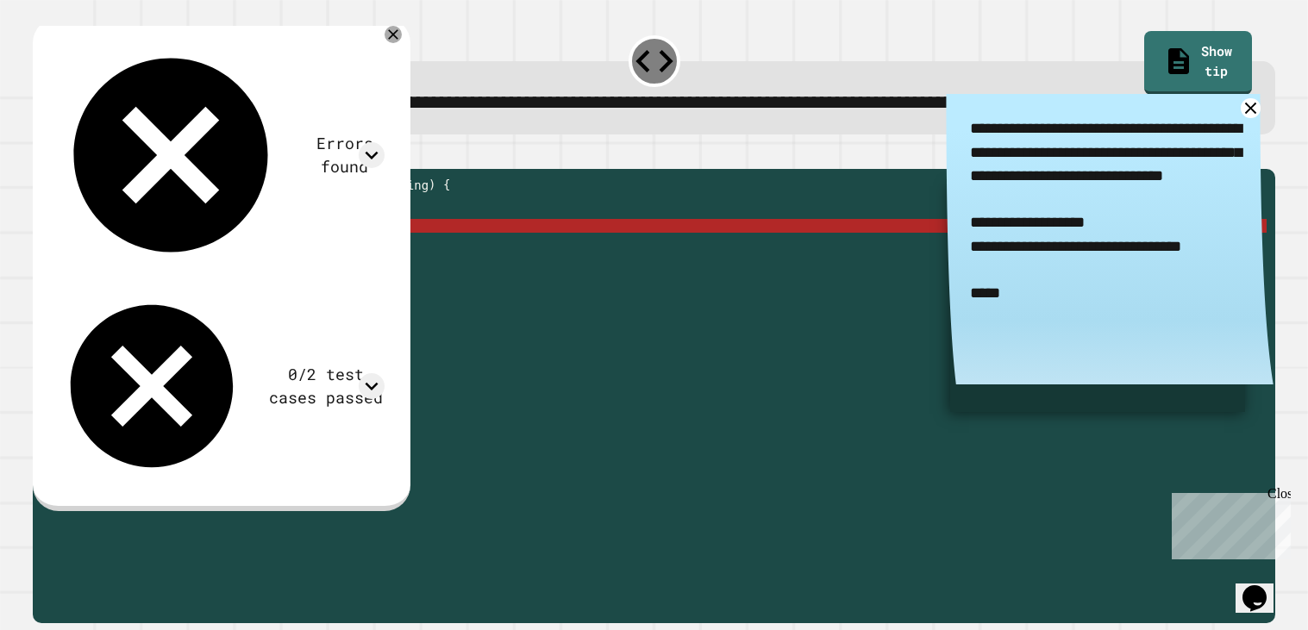
click at [1259, 153] on div "**********" at bounding box center [1109, 245] width 327 height 303
click at [1259, 120] on link at bounding box center [1249, 108] width 23 height 23
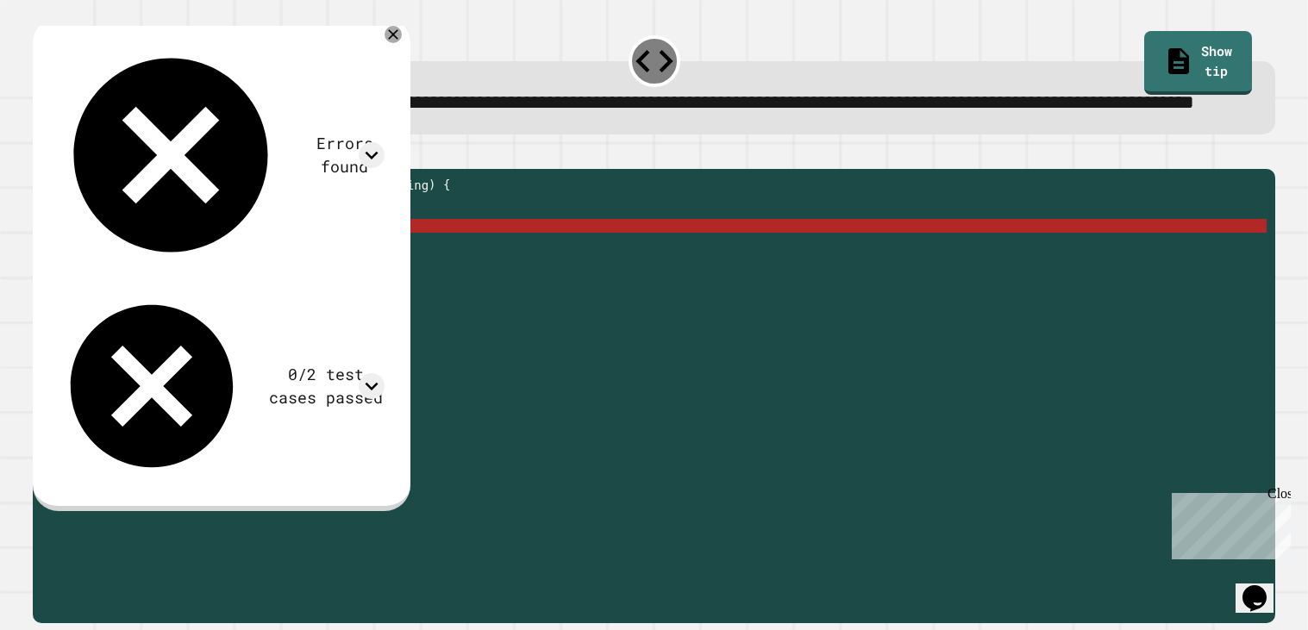
click at [287, 279] on div "public static int myFunction ( String mysteryString ) { // Fill in the code... …" at bounding box center [667, 378] width 1197 height 400
click at [297, 284] on div "public static int myFunction ( String mysteryString ) { // Fill in the code... …" at bounding box center [667, 378] width 1197 height 400
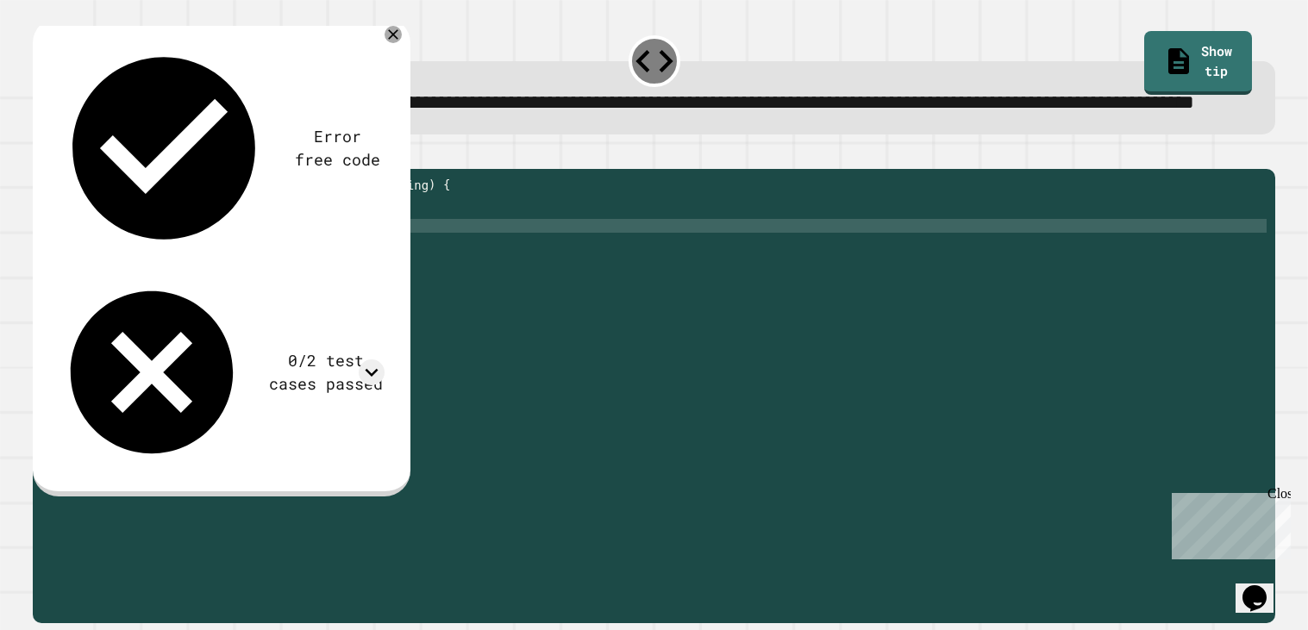
click at [373, 284] on div "public static int myFunction ( String mysteryString ) { // Fill in the code... …" at bounding box center [667, 378] width 1197 height 400
click at [403, 282] on div "public static int myFunction ( String mysteryString ) { // Fill in the code... …" at bounding box center [667, 378] width 1197 height 400
click at [42, 169] on div at bounding box center [654, 158] width 1242 height 21
click at [41, 154] on button "button" at bounding box center [41, 154] width 0 height 0
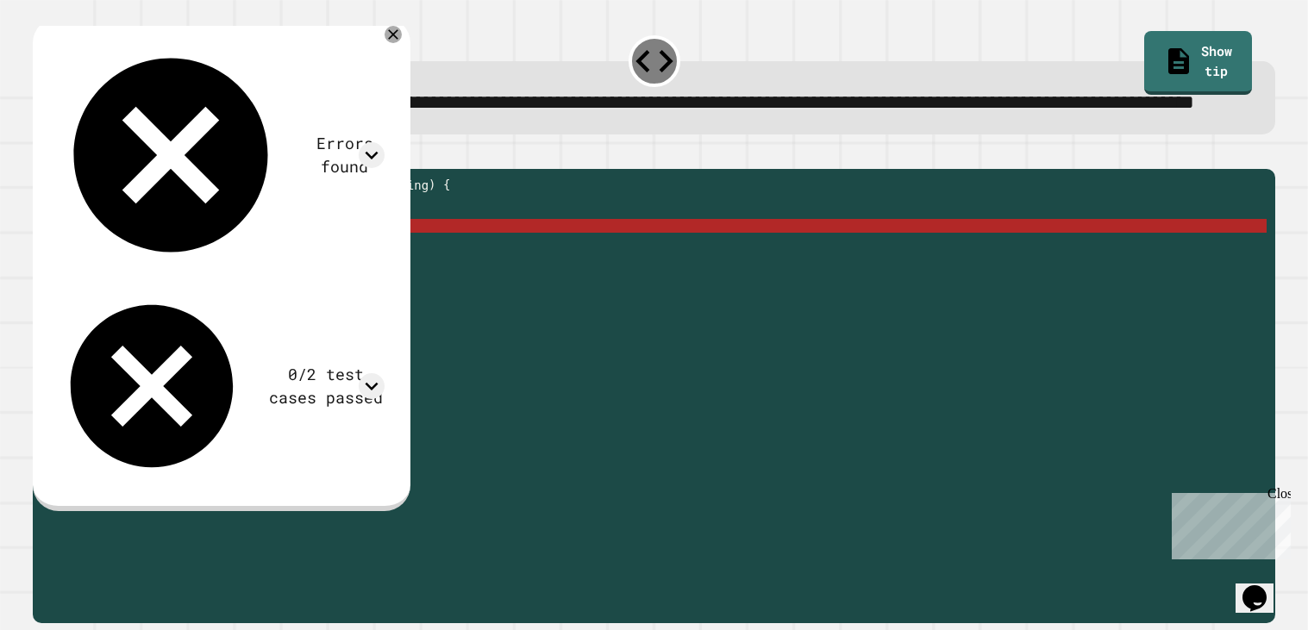
click at [290, 276] on div "public static int myFunction ( String mysteryString ) { // Fill in the code... …" at bounding box center [667, 378] width 1197 height 400
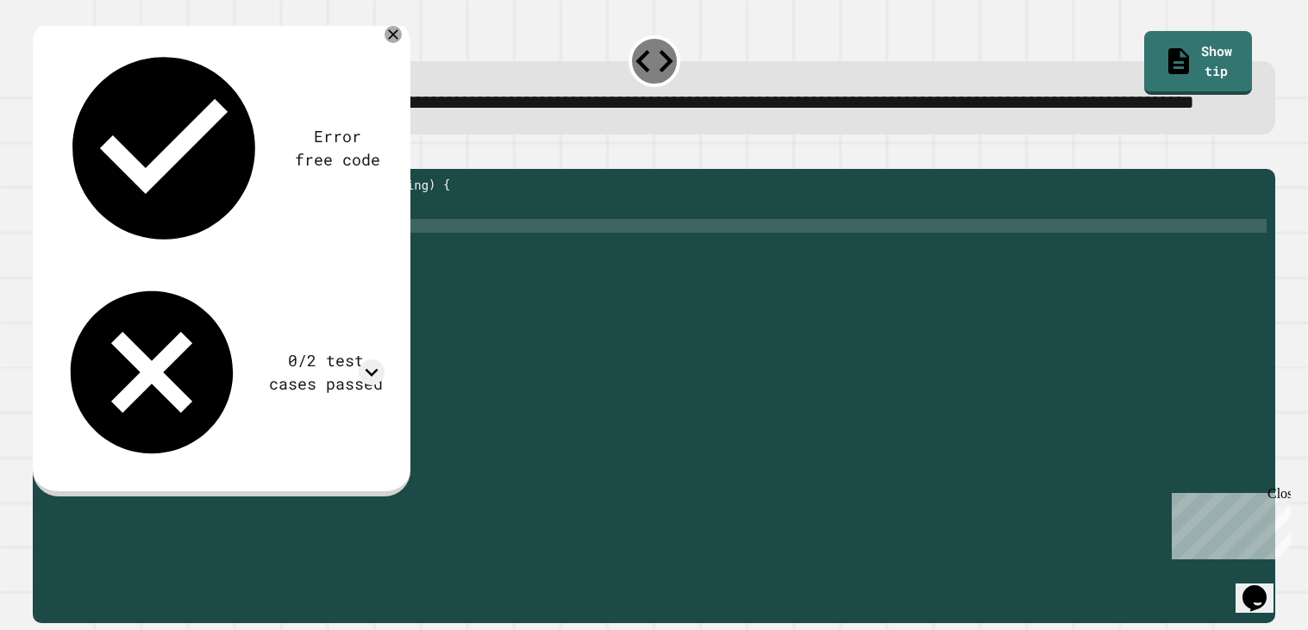
scroll to position [0, 13]
type textarea "**********"
click at [41, 154] on icon "button" at bounding box center [41, 154] width 0 height 0
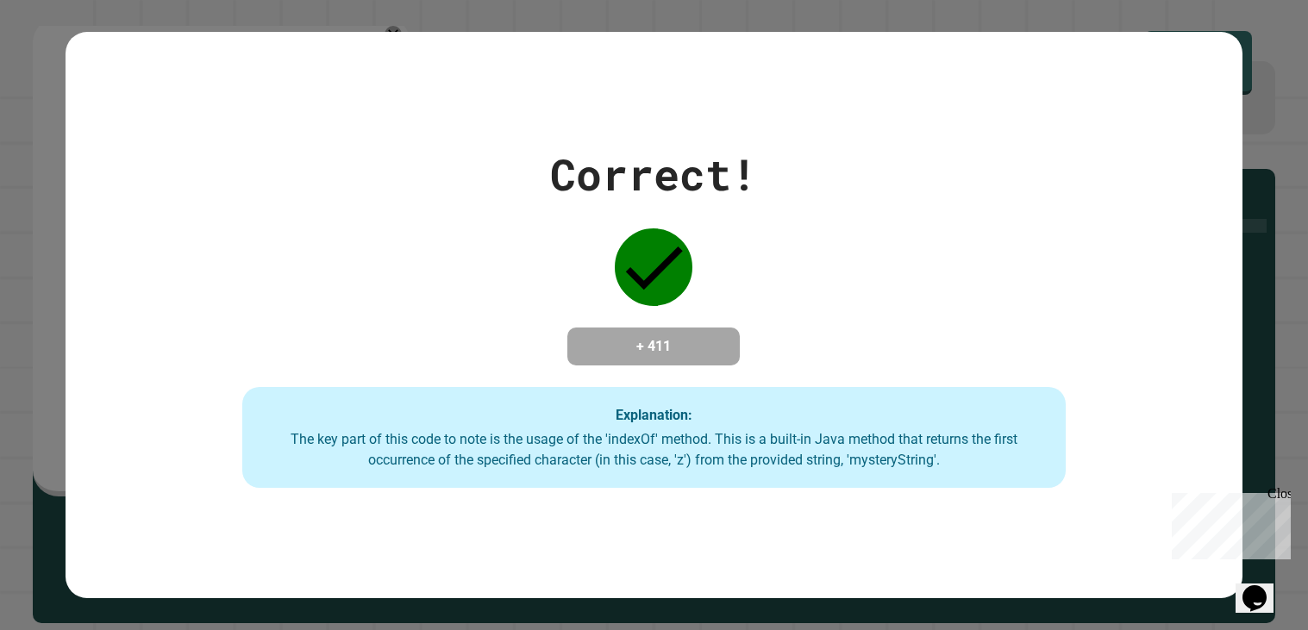
click at [904, 158] on div "Correct! + 411 Explanation: The key part of this code to note is the usage of t…" at bounding box center [654, 315] width 1177 height 347
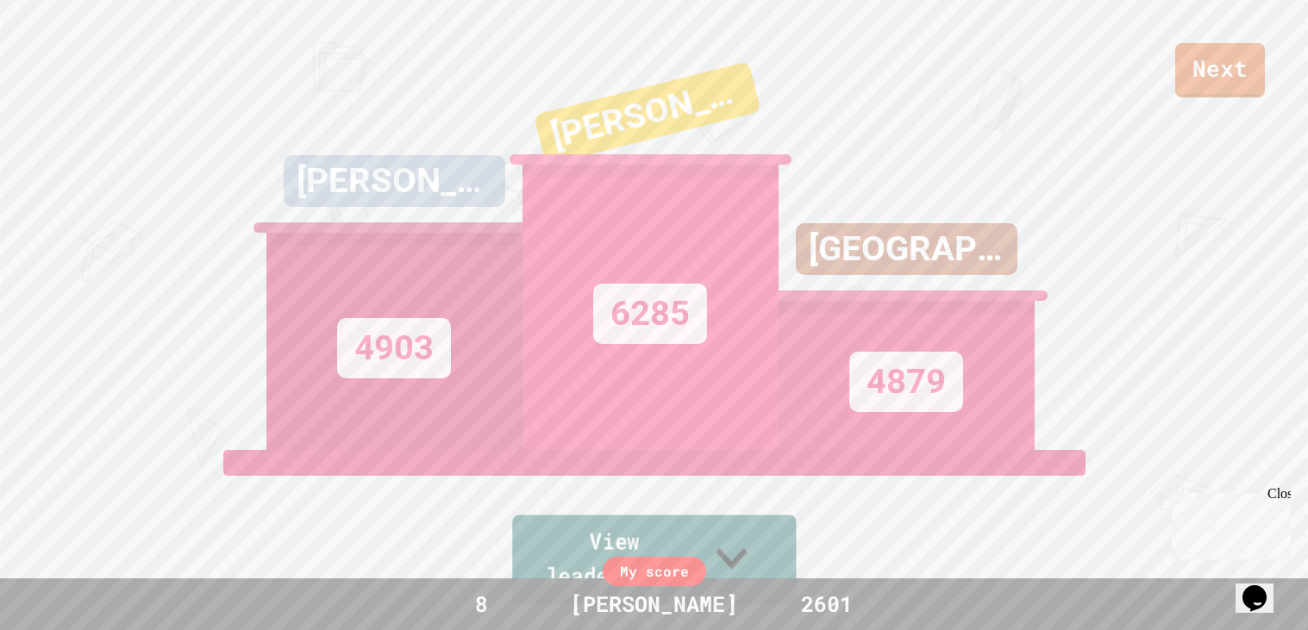
click at [534, 549] on link "View leaderboard" at bounding box center [654, 561] width 284 height 90
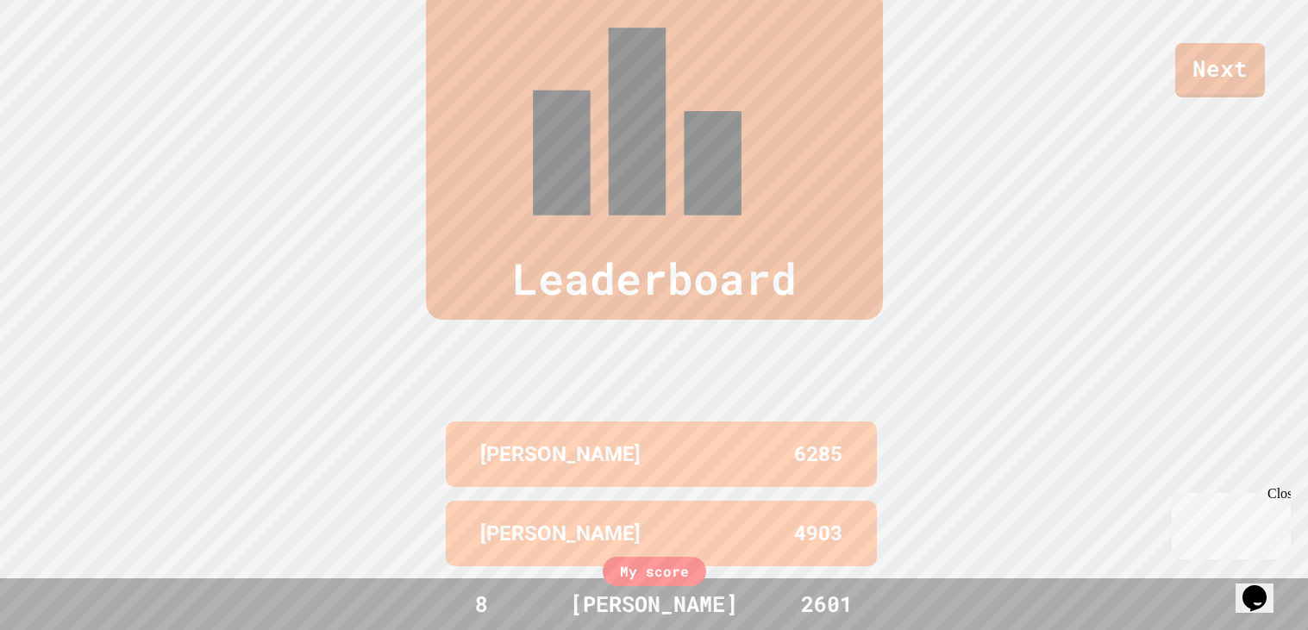
scroll to position [711, 0]
